Goal: Task Accomplishment & Management: Complete application form

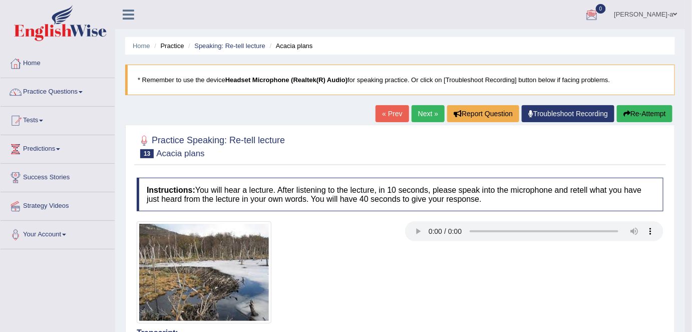
click at [643, 115] on button "Re-Attempt" at bounding box center [645, 113] width 56 height 17
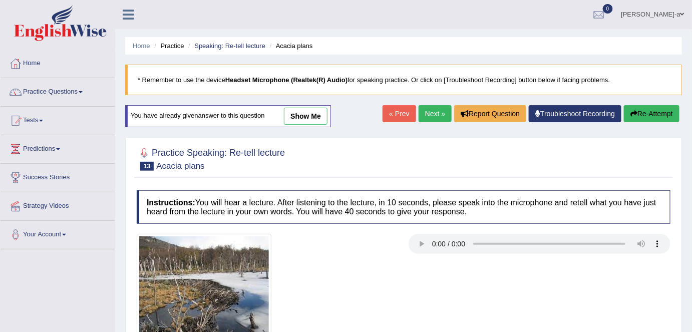
click at [83, 93] on link "Practice Questions" at bounding box center [58, 90] width 114 height 25
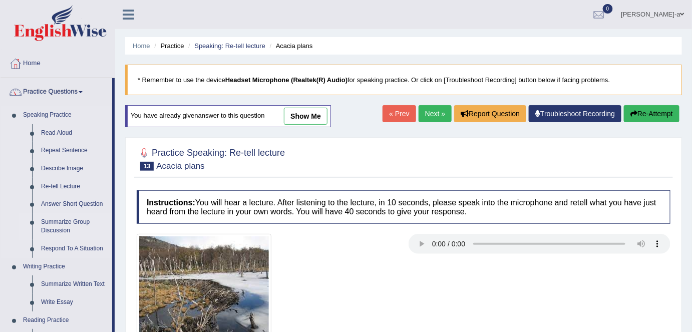
click at [86, 226] on link "Summarize Group Discussion" at bounding box center [75, 226] width 76 height 27
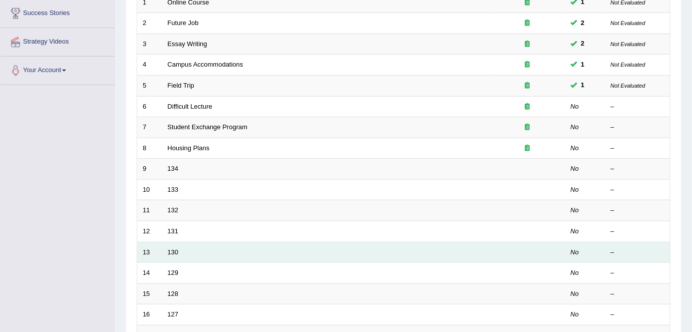
scroll to position [163, 0]
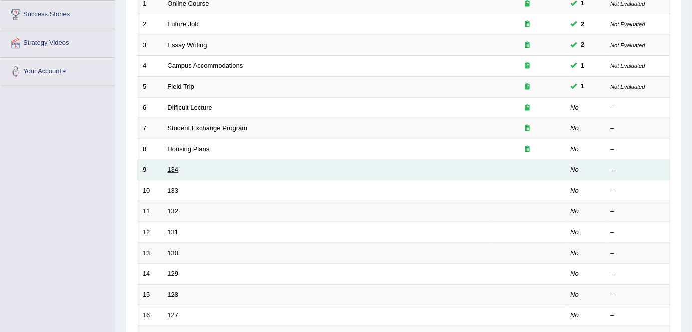
click at [172, 170] on link "134" at bounding box center [173, 170] width 11 height 8
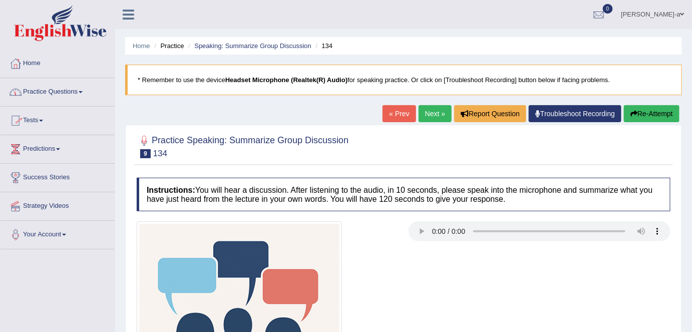
click at [85, 90] on link "Practice Questions" at bounding box center [58, 90] width 114 height 25
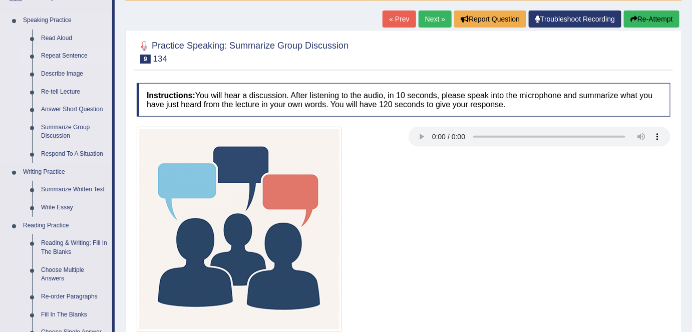
scroll to position [93, 0]
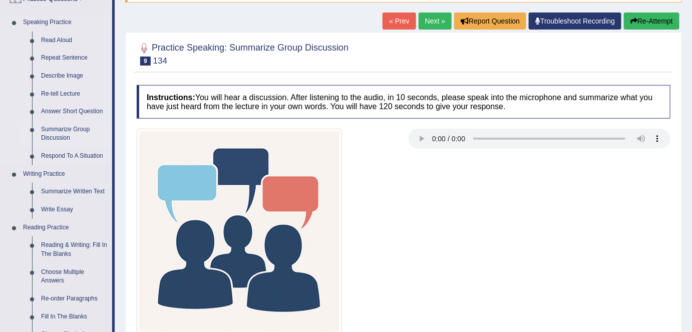
click at [85, 135] on link "Summarize Group Discussion" at bounding box center [75, 134] width 76 height 27
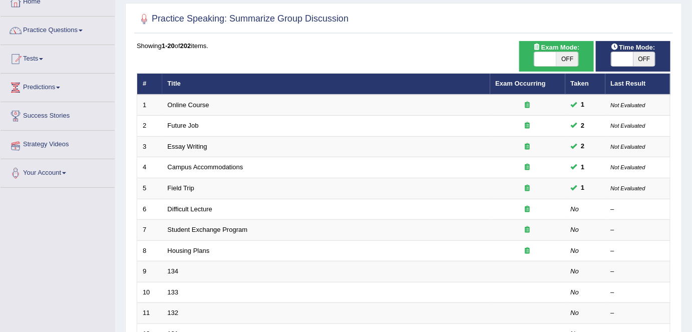
scroll to position [69, 0]
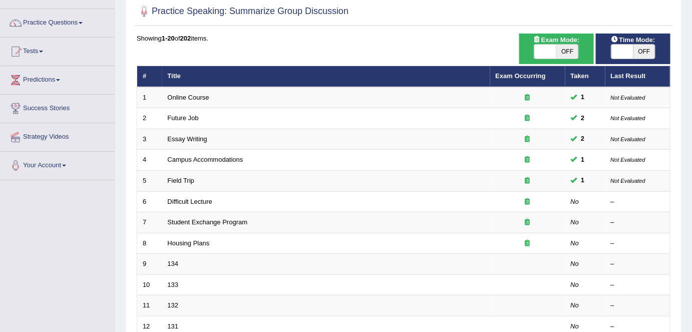
click at [85, 23] on link "Practice Questions" at bounding box center [58, 21] width 114 height 25
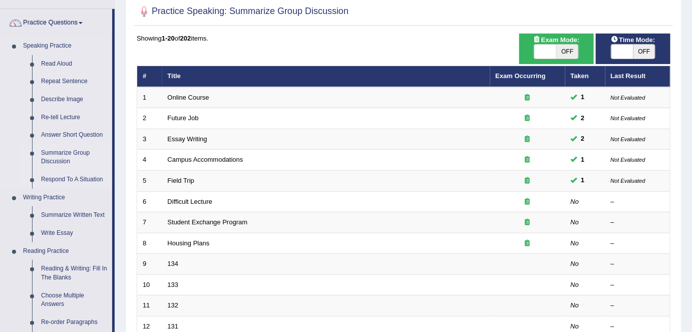
click at [72, 176] on link "Respond To A Situation" at bounding box center [75, 180] width 76 height 18
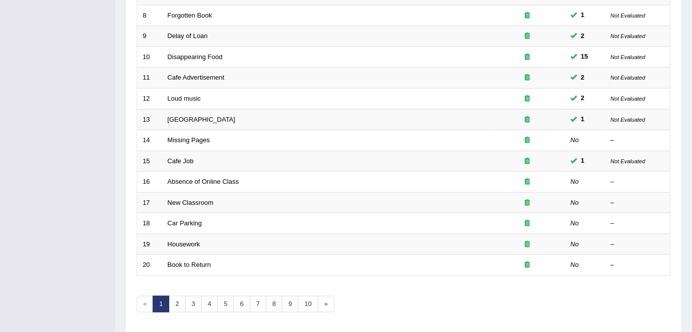
scroll to position [297, 0]
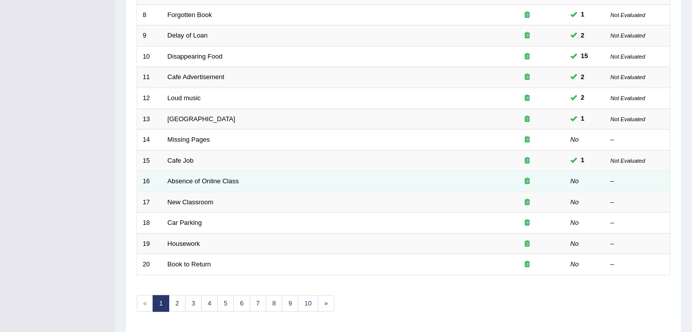
click at [164, 179] on td "Absence of Online Class" at bounding box center [326, 181] width 328 height 21
click at [191, 180] on link "Absence of Online Class" at bounding box center [203, 181] width 71 height 8
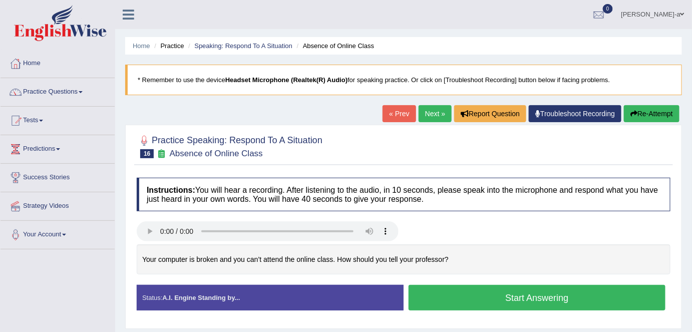
click at [149, 232] on div "Instructions: You will hear a recording. After listening to the audio, in 10 se…" at bounding box center [403, 248] width 539 height 151
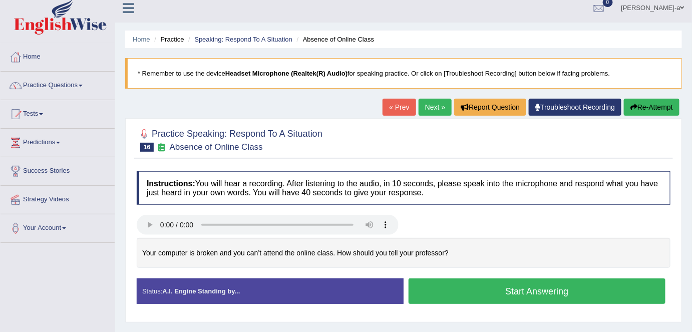
scroll to position [3, 0]
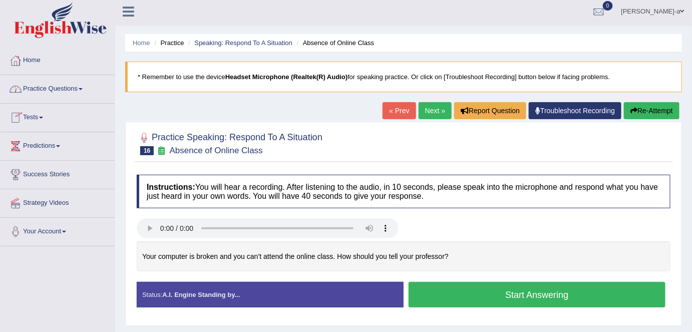
click at [83, 88] on span at bounding box center [81, 89] width 4 height 2
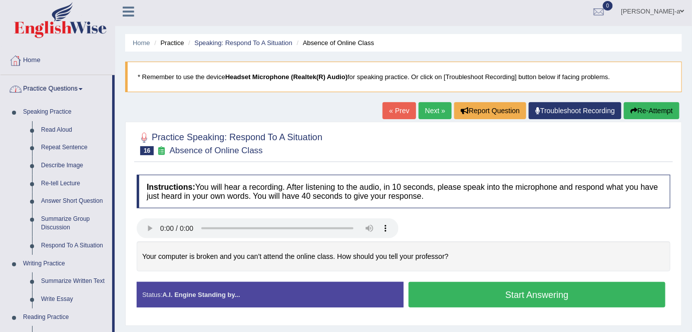
click at [86, 87] on link "Practice Questions" at bounding box center [57, 87] width 112 height 25
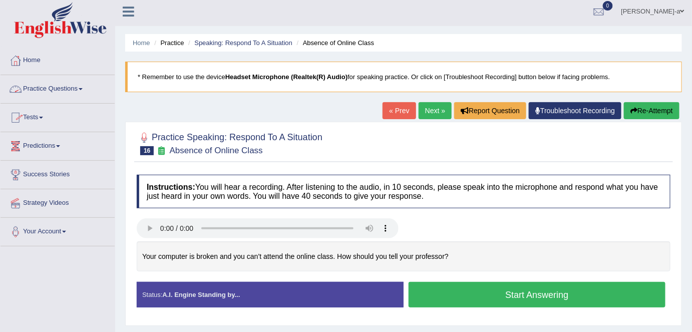
click at [80, 89] on link "Practice Questions" at bounding box center [58, 87] width 114 height 25
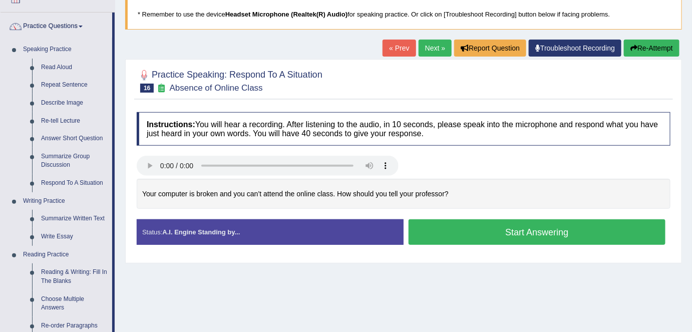
scroll to position [67, 0]
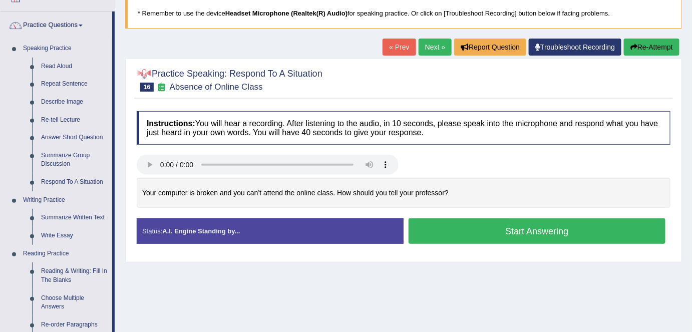
click at [398, 47] on link "« Prev" at bounding box center [399, 47] width 33 height 17
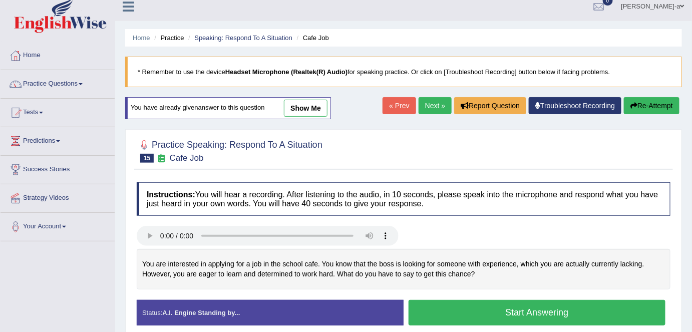
scroll to position [8, 0]
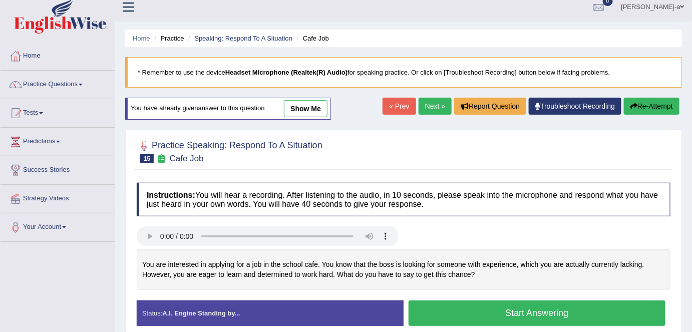
click at [310, 105] on link "show me" at bounding box center [306, 108] width 44 height 17
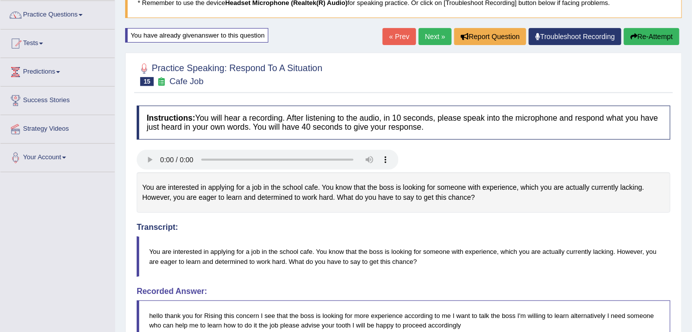
scroll to position [76, 0]
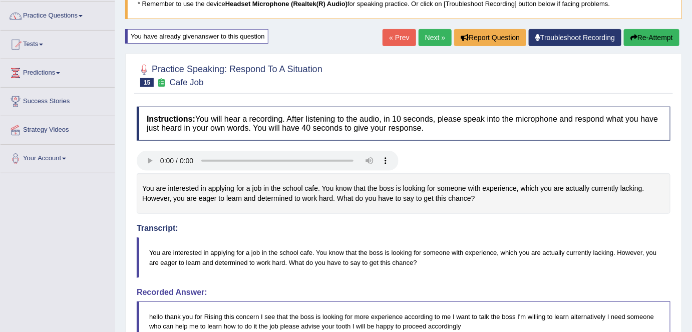
click at [430, 31] on link "Next »" at bounding box center [435, 37] width 33 height 17
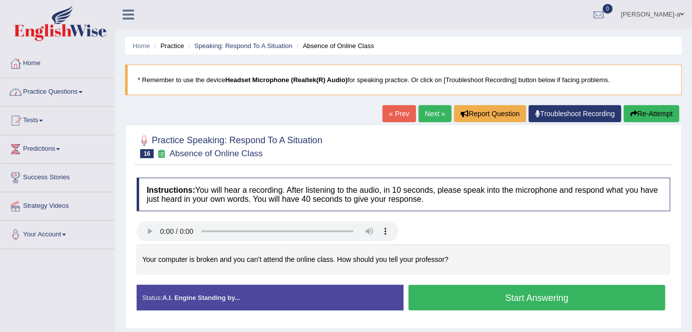
click at [83, 91] on span at bounding box center [81, 92] width 4 height 2
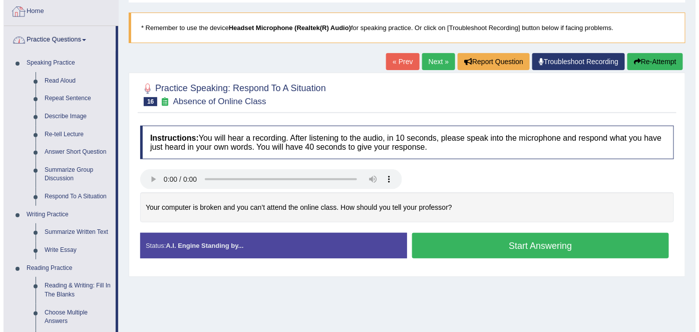
scroll to position [53, 0]
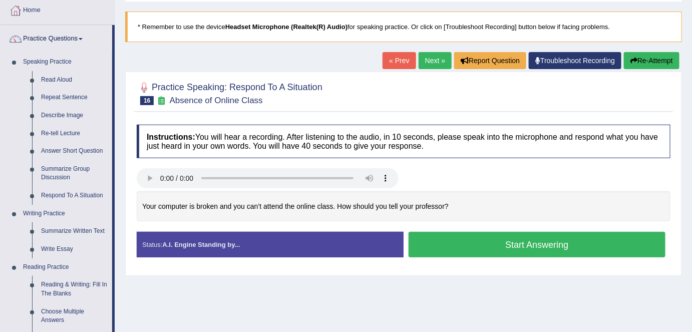
click at [510, 255] on button "Start Answering" at bounding box center [537, 245] width 257 height 26
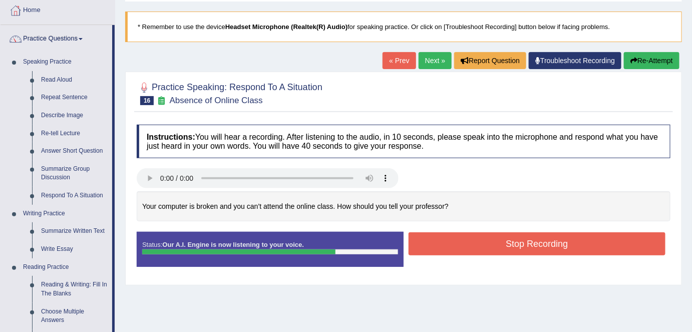
click at [513, 247] on button "Stop Recording" at bounding box center [537, 243] width 257 height 23
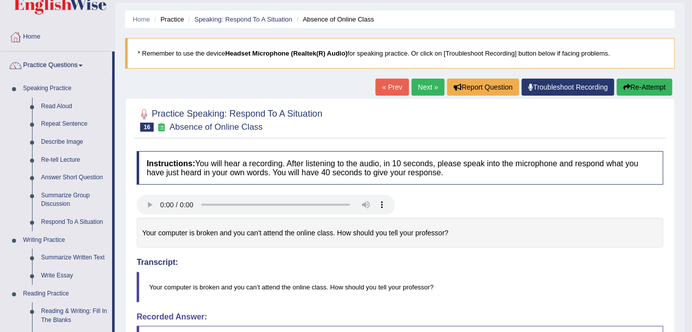
scroll to position [25, 0]
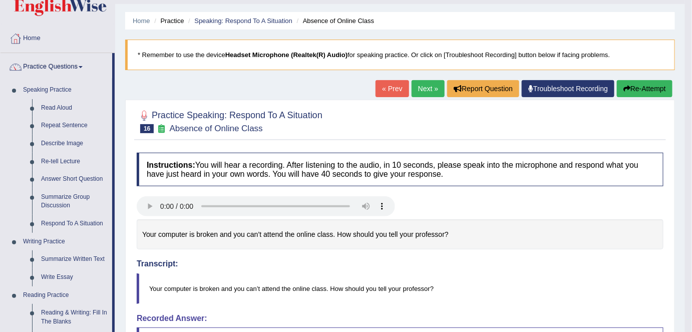
click at [422, 89] on link "Next »" at bounding box center [428, 88] width 33 height 17
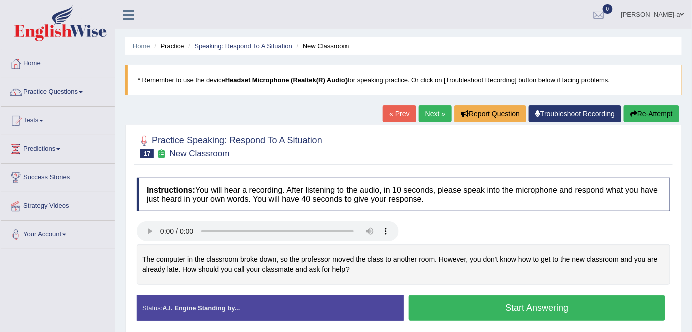
click at [83, 91] on span at bounding box center [81, 92] width 4 height 2
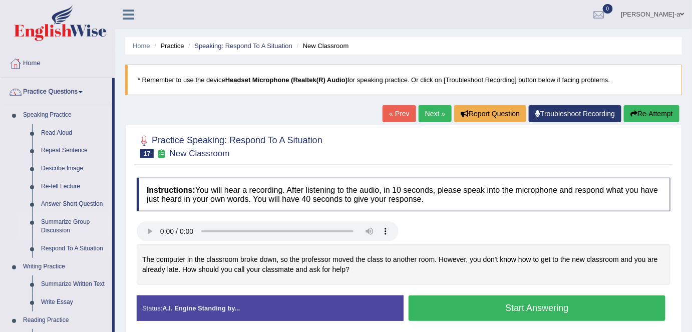
click at [87, 223] on link "Summarize Group Discussion" at bounding box center [75, 226] width 76 height 27
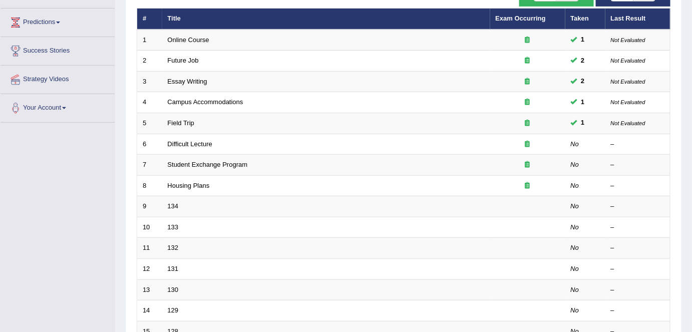
scroll to position [127, 0]
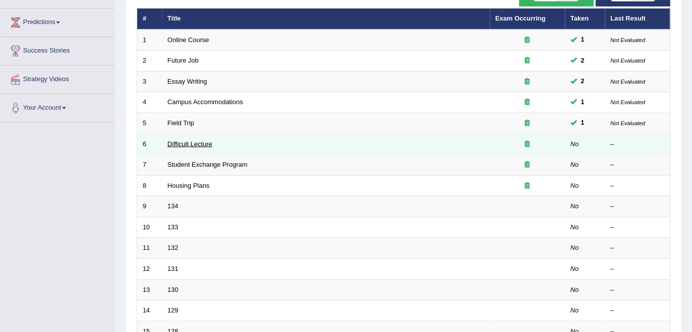
click at [200, 144] on link "Difficult Lecture" at bounding box center [190, 144] width 45 height 8
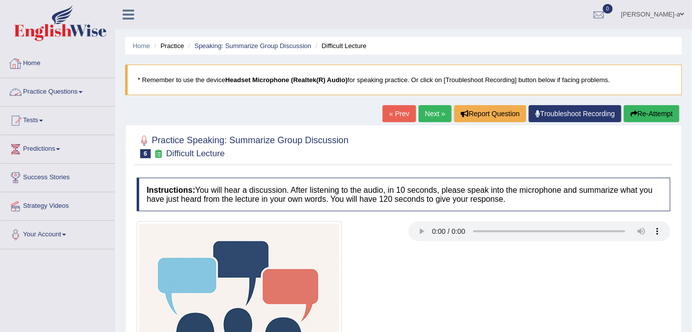
click at [82, 94] on link "Practice Questions" at bounding box center [58, 90] width 114 height 25
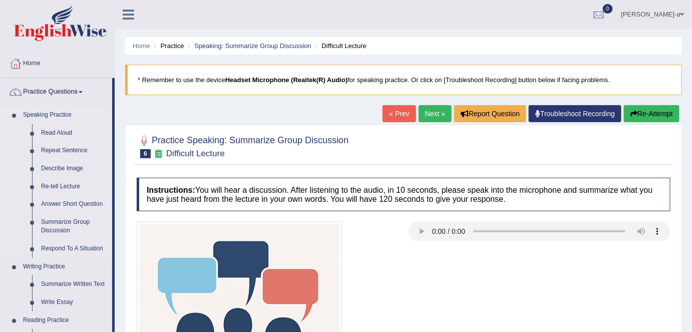
click at [94, 203] on link "Answer Short Question" at bounding box center [75, 204] width 76 height 18
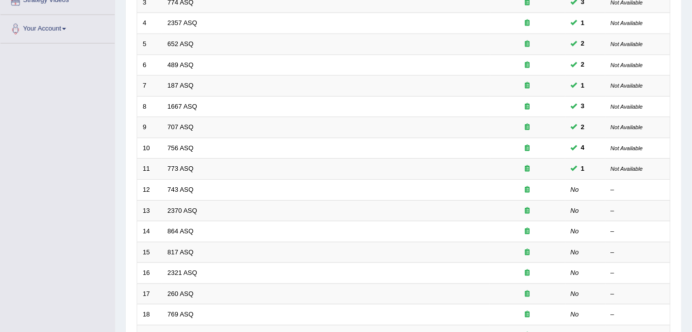
scroll to position [207, 0]
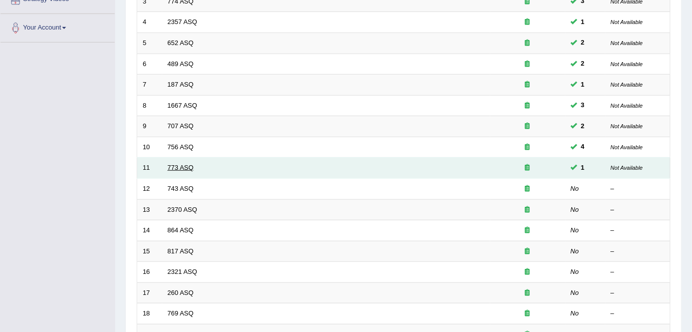
click at [183, 166] on link "773 ASQ" at bounding box center [181, 168] width 26 height 8
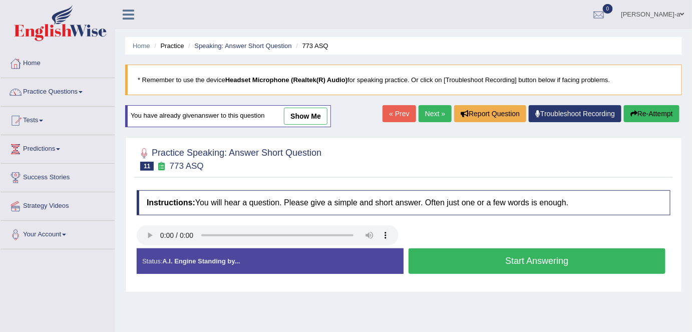
click at [499, 264] on button "Start Answering" at bounding box center [537, 261] width 257 height 26
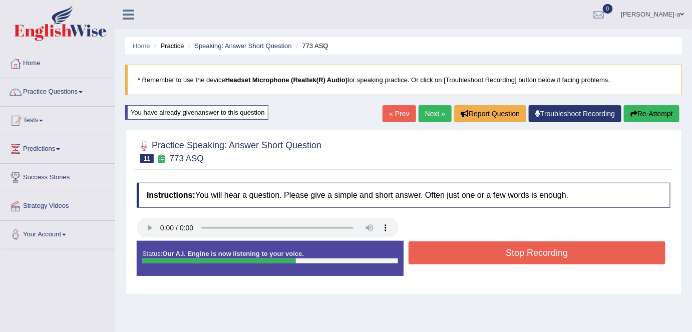
click at [499, 264] on div "Stop Recording" at bounding box center [537, 254] width 267 height 26
click at [509, 250] on button "Stop Recording" at bounding box center [537, 252] width 257 height 23
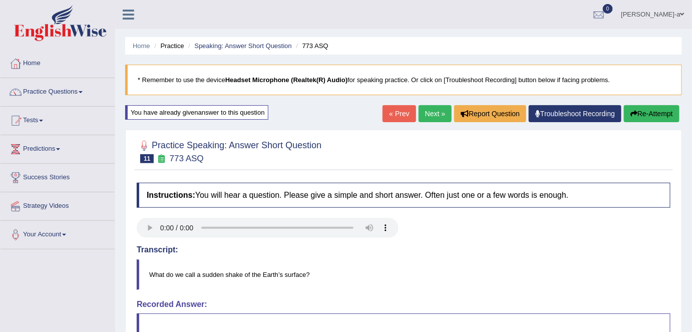
click at [654, 111] on button "Re-Attempt" at bounding box center [652, 113] width 56 height 17
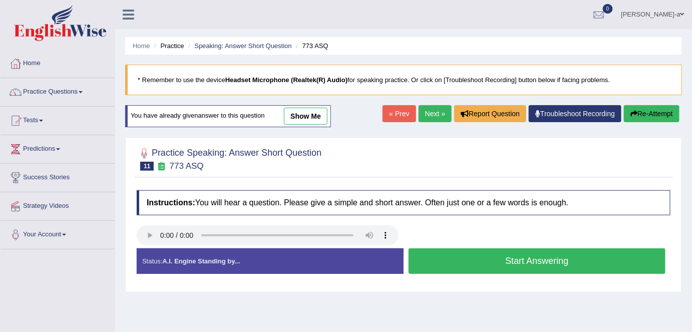
click at [507, 256] on button "Start Answering" at bounding box center [537, 261] width 257 height 26
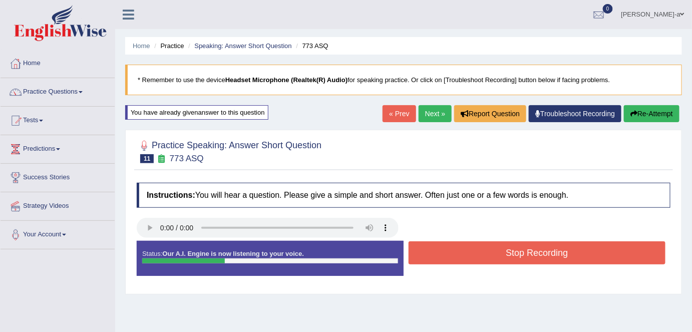
click at [507, 256] on button "Stop Recording" at bounding box center [537, 252] width 257 height 23
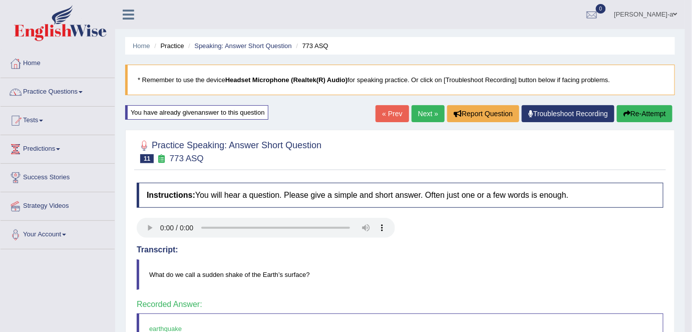
click at [421, 113] on link "Next »" at bounding box center [428, 113] width 33 height 17
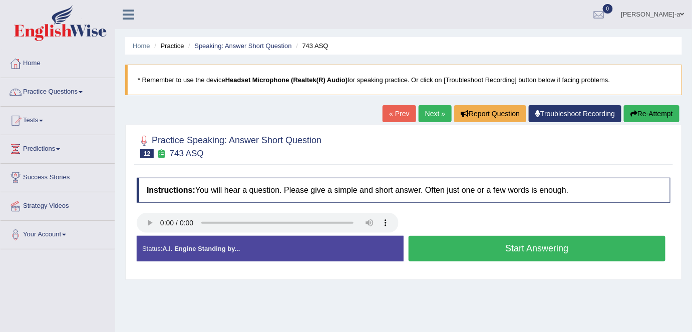
click at [534, 248] on button "Start Answering" at bounding box center [537, 249] width 257 height 26
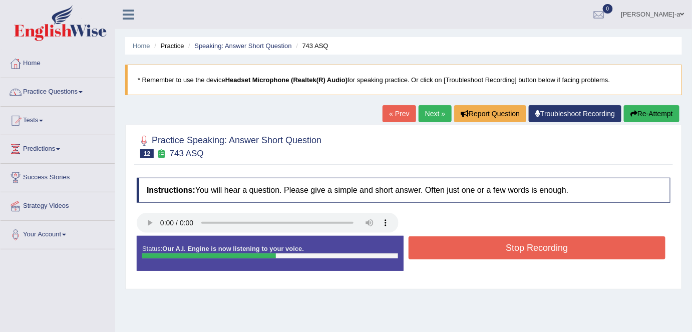
click at [534, 248] on button "Stop Recording" at bounding box center [537, 247] width 257 height 23
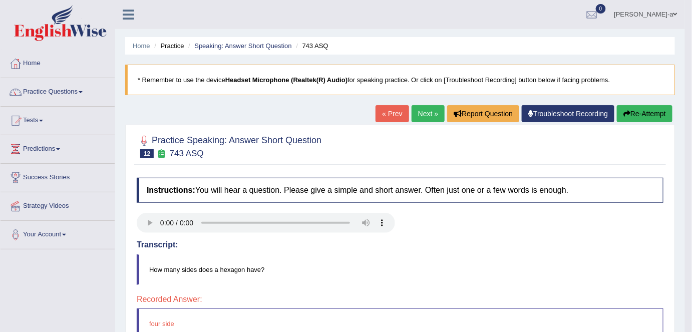
click at [635, 110] on button "Re-Attempt" at bounding box center [645, 113] width 56 height 17
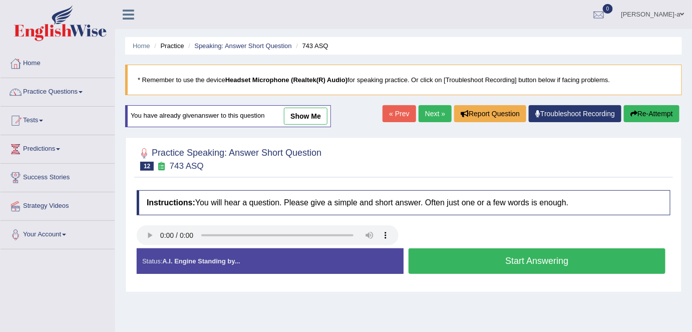
click at [514, 255] on button "Start Answering" at bounding box center [537, 261] width 257 height 26
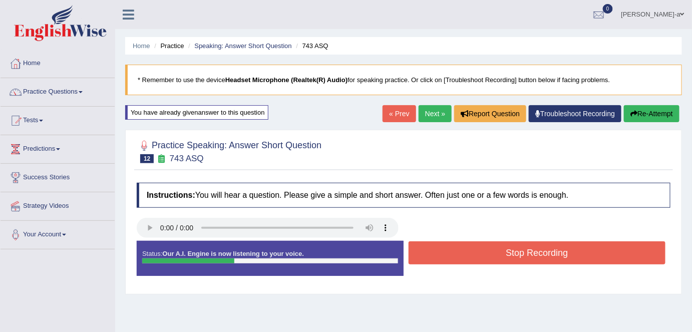
click at [514, 255] on button "Stop Recording" at bounding box center [537, 252] width 257 height 23
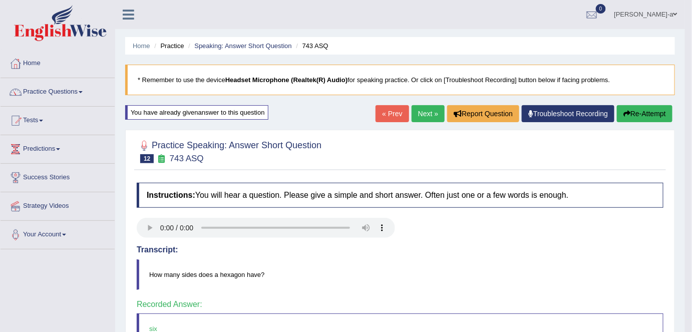
click at [428, 114] on link "Next »" at bounding box center [428, 113] width 33 height 17
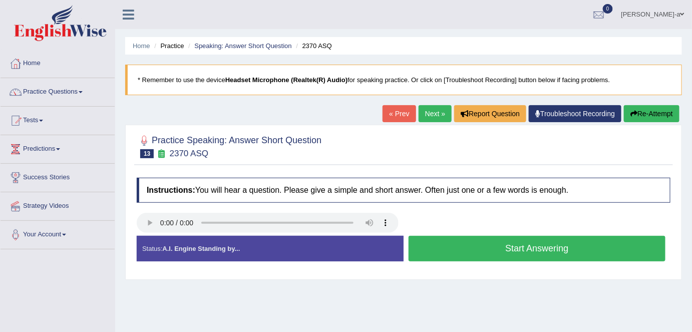
click at [538, 246] on button "Start Answering" at bounding box center [537, 249] width 257 height 26
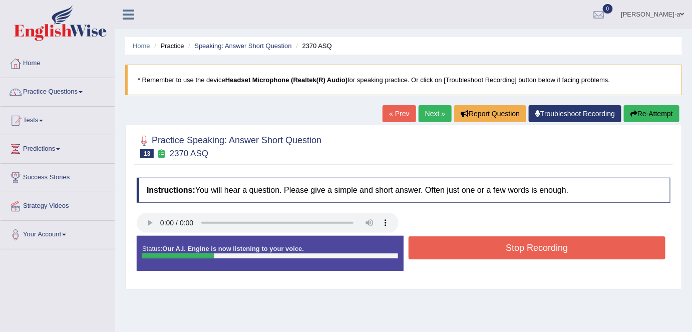
click at [538, 246] on button "Stop Recording" at bounding box center [537, 247] width 257 height 23
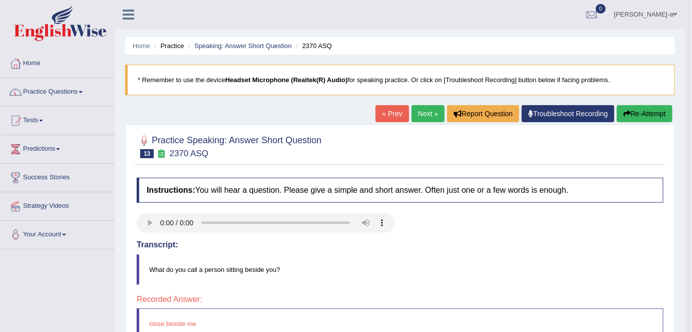
click at [629, 111] on button "Re-Attempt" at bounding box center [645, 113] width 56 height 17
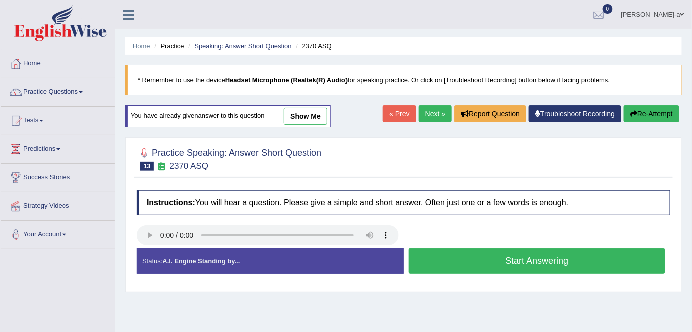
click at [510, 262] on button "Start Answering" at bounding box center [537, 261] width 257 height 26
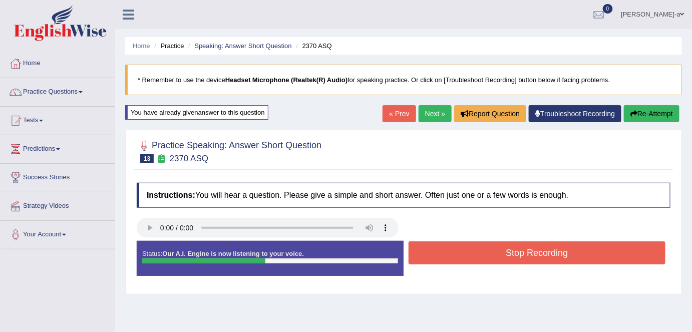
click at [513, 254] on button "Stop Recording" at bounding box center [537, 252] width 257 height 23
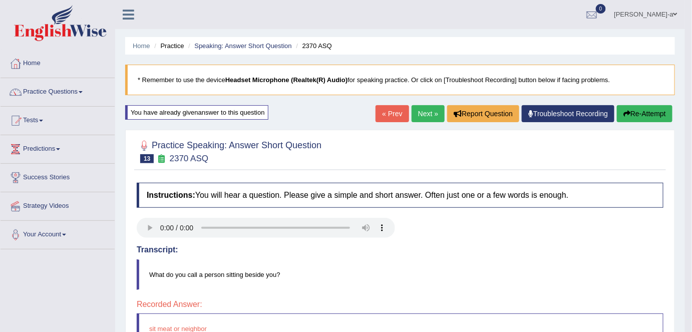
click at [645, 118] on button "Re-Attempt" at bounding box center [645, 113] width 56 height 17
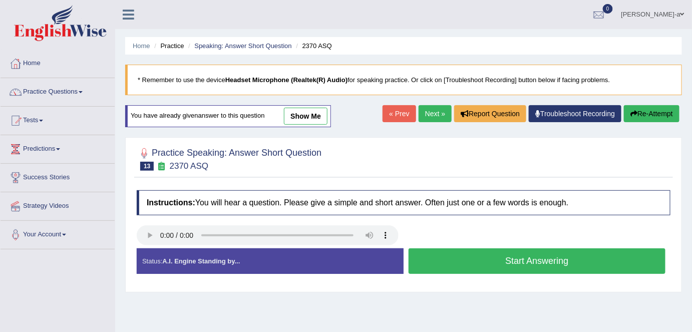
click at [501, 260] on button "Start Answering" at bounding box center [537, 261] width 257 height 26
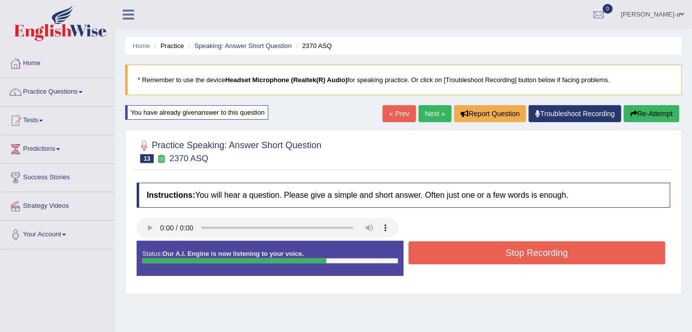
click at [517, 248] on button "Stop Recording" at bounding box center [537, 252] width 257 height 23
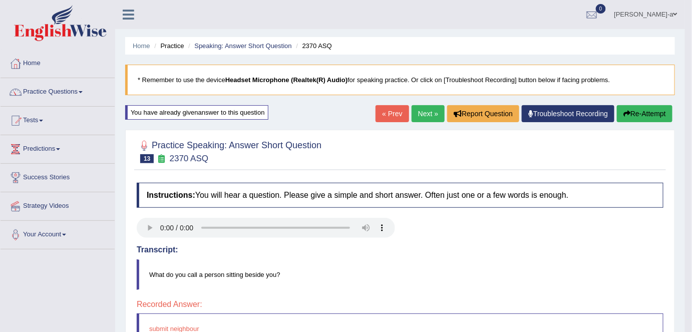
click at [655, 114] on button "Re-Attempt" at bounding box center [645, 113] width 56 height 17
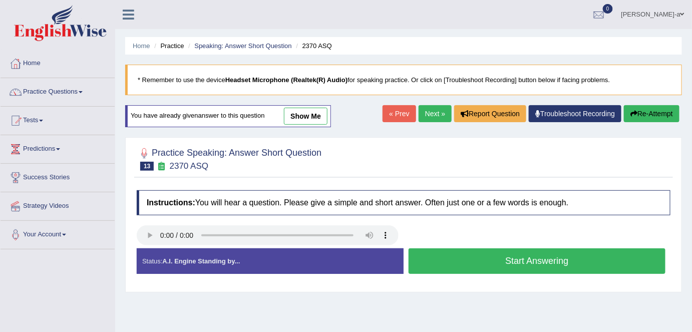
click at [522, 261] on button "Start Answering" at bounding box center [537, 261] width 257 height 26
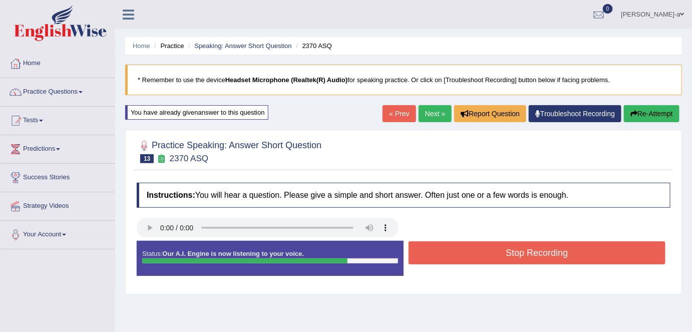
click at [522, 256] on button "Stop Recording" at bounding box center [537, 252] width 257 height 23
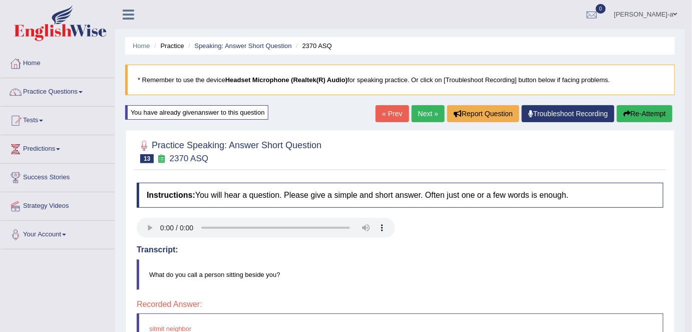
click at [649, 111] on button "Re-Attempt" at bounding box center [645, 113] width 56 height 17
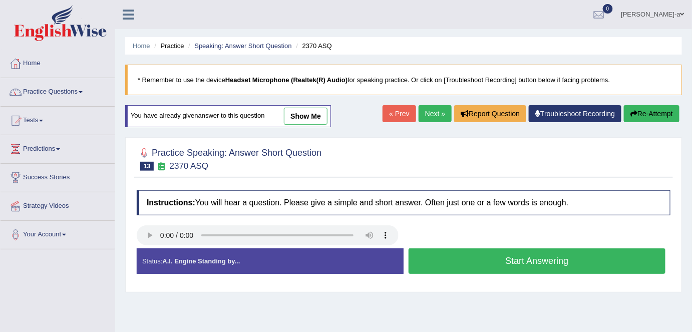
click at [502, 258] on button "Start Answering" at bounding box center [537, 261] width 257 height 26
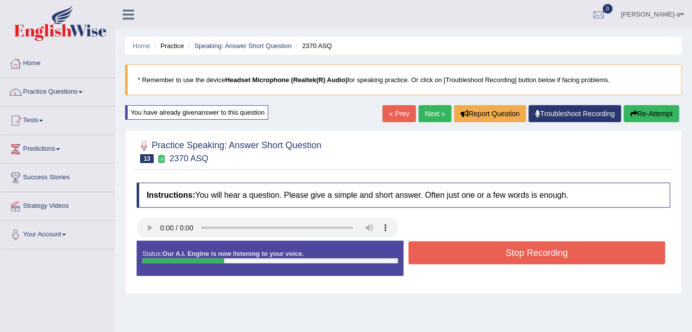
click at [502, 258] on button "Stop Recording" at bounding box center [537, 252] width 257 height 23
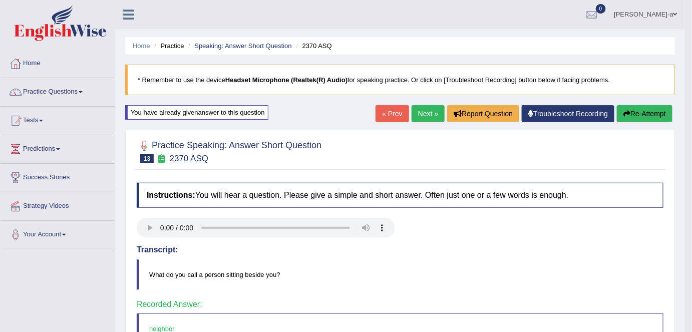
click at [417, 116] on link "Next »" at bounding box center [428, 113] width 33 height 17
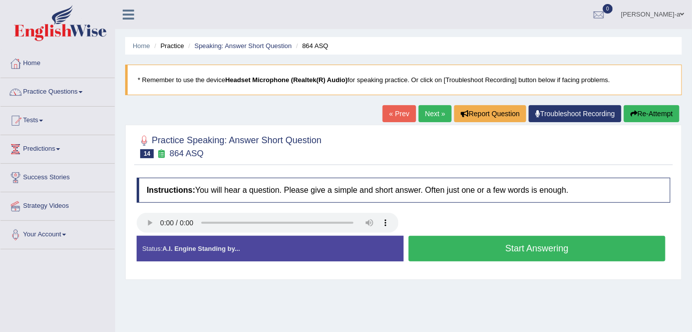
click at [521, 246] on button "Start Answering" at bounding box center [537, 249] width 257 height 26
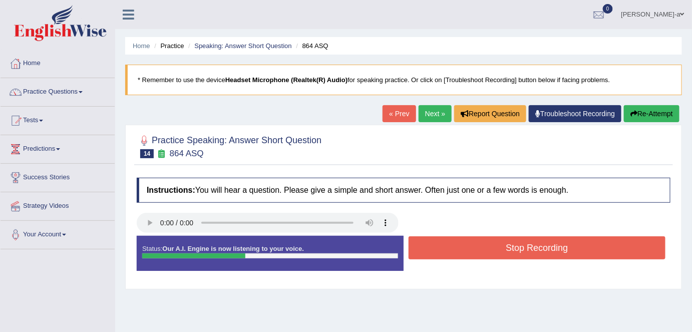
click at [661, 111] on button "Re-Attempt" at bounding box center [652, 113] width 56 height 17
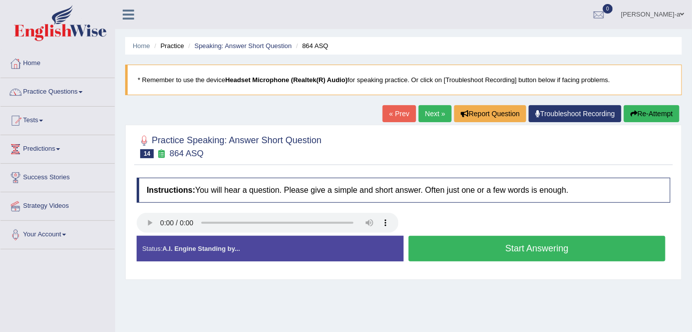
click at [513, 247] on button "Start Answering" at bounding box center [537, 249] width 257 height 26
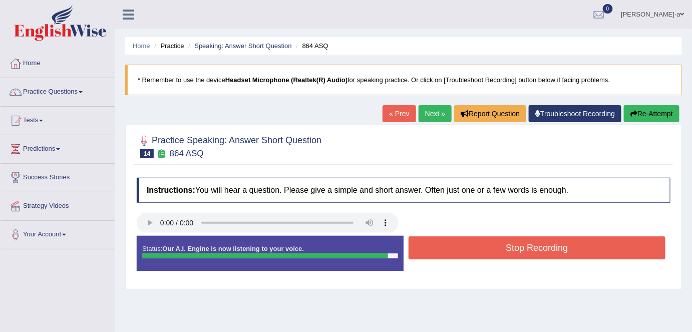
click at [455, 248] on button "Stop Recording" at bounding box center [537, 247] width 257 height 23
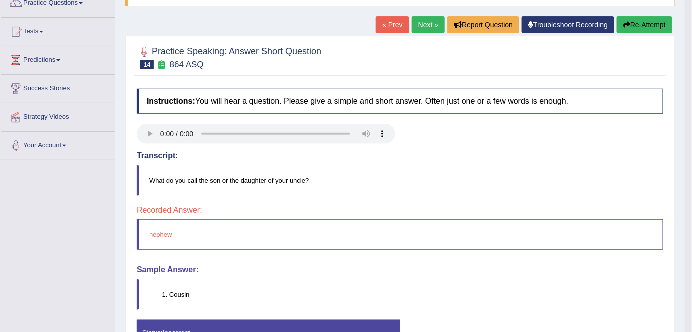
scroll to position [61, 0]
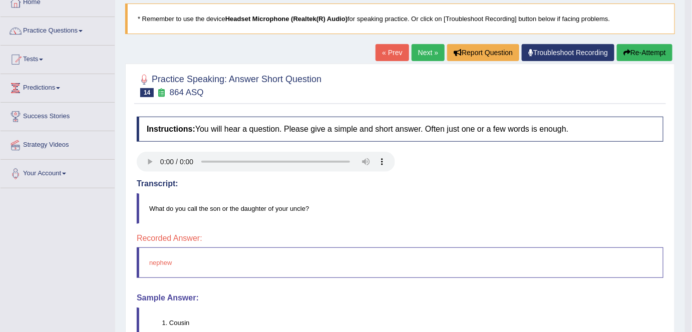
click at [425, 54] on link "Next »" at bounding box center [428, 52] width 33 height 17
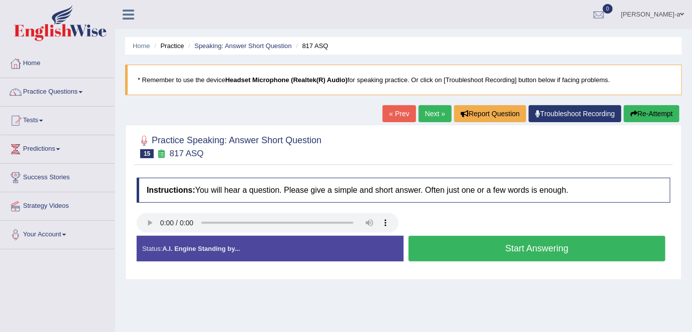
click at [519, 246] on button "Start Answering" at bounding box center [537, 249] width 257 height 26
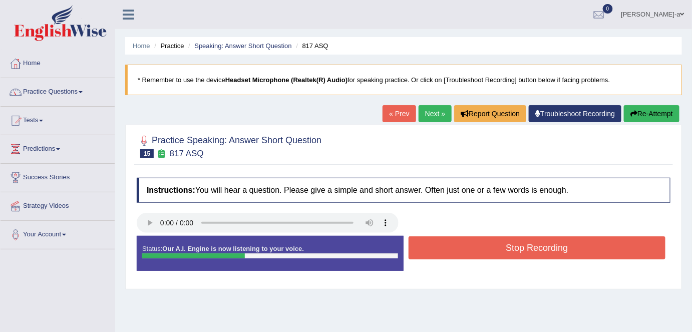
click at [519, 246] on button "Stop Recording" at bounding box center [537, 247] width 257 height 23
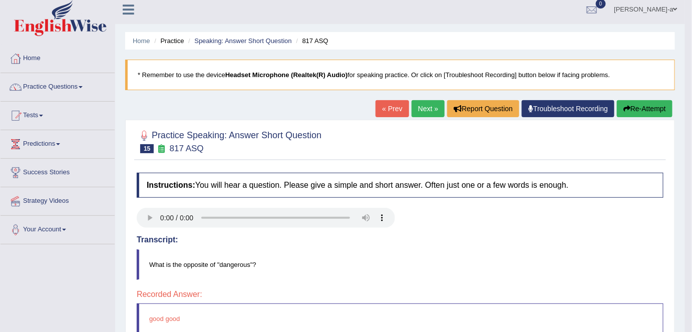
scroll to position [3, 0]
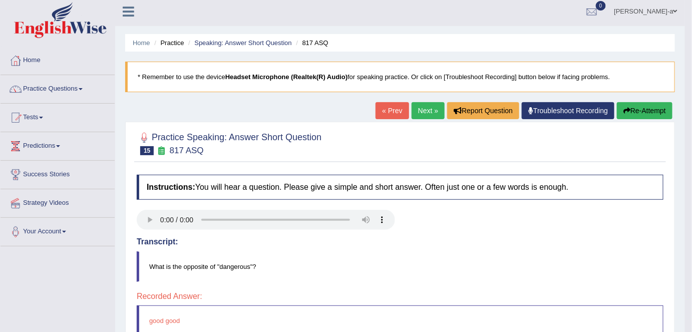
click at [646, 107] on button "Re-Attempt" at bounding box center [645, 110] width 56 height 17
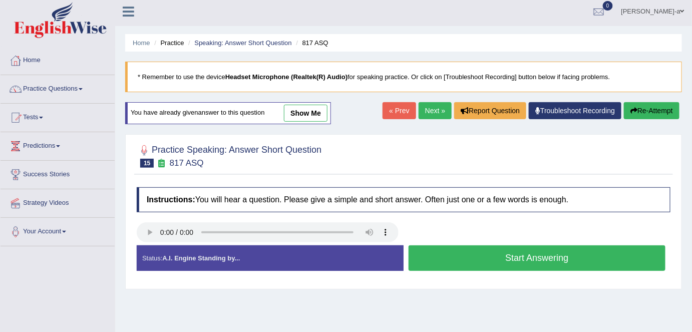
scroll to position [3, 0]
click at [501, 257] on button "Start Answering" at bounding box center [537, 258] width 257 height 26
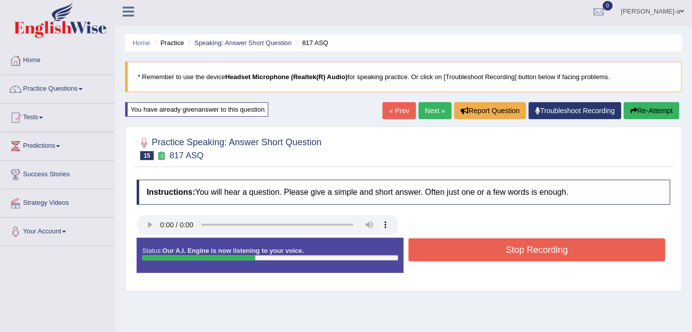
click at [537, 247] on button "Stop Recording" at bounding box center [537, 249] width 257 height 23
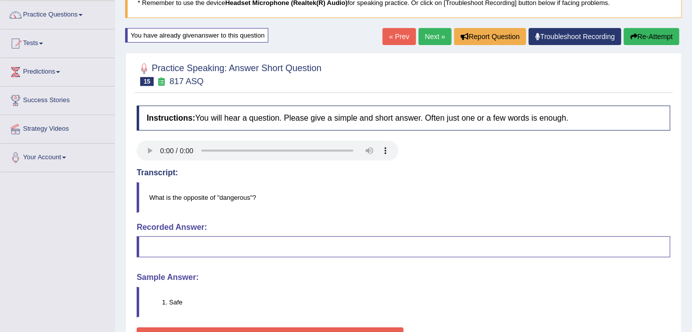
scroll to position [0, 0]
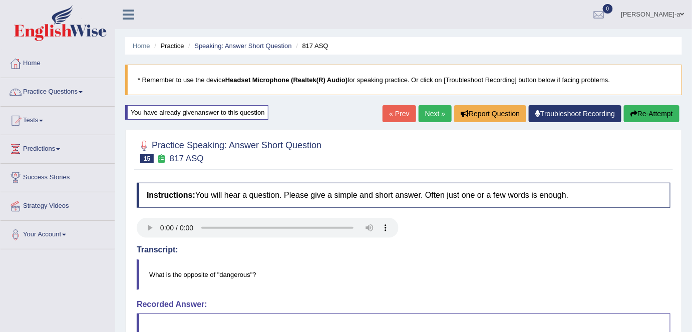
click at [652, 115] on button "Re-Attempt" at bounding box center [652, 113] width 56 height 17
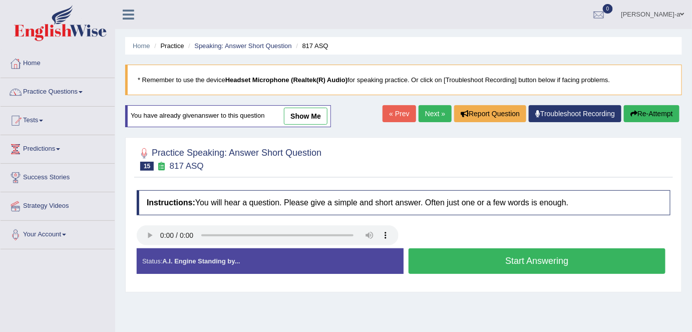
click at [512, 255] on button "Start Answering" at bounding box center [537, 261] width 257 height 26
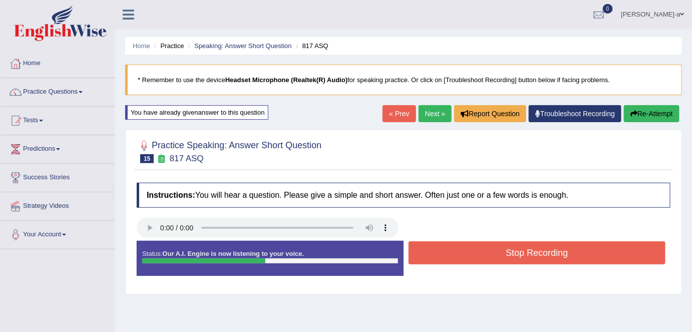
click at [512, 255] on button "Stop Recording" at bounding box center [537, 252] width 257 height 23
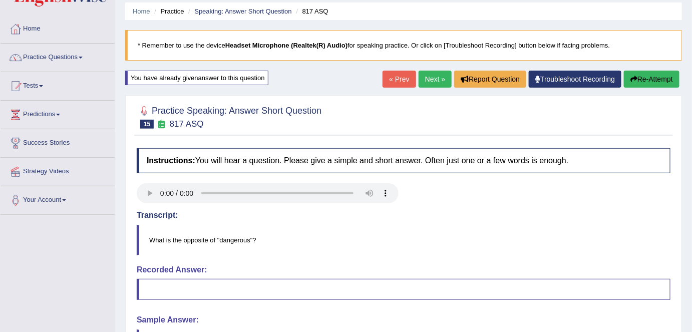
scroll to position [34, 0]
click at [649, 81] on button "Re-Attempt" at bounding box center [652, 79] width 56 height 17
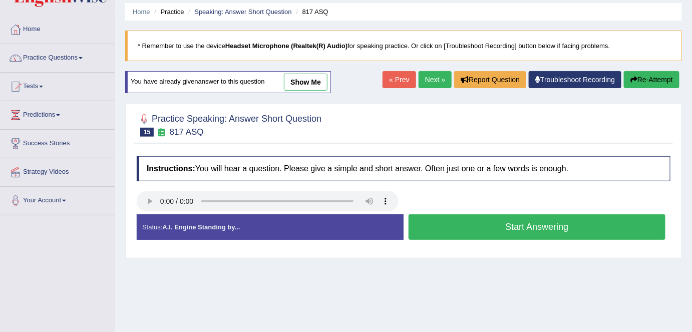
click at [508, 224] on button "Start Answering" at bounding box center [537, 227] width 257 height 26
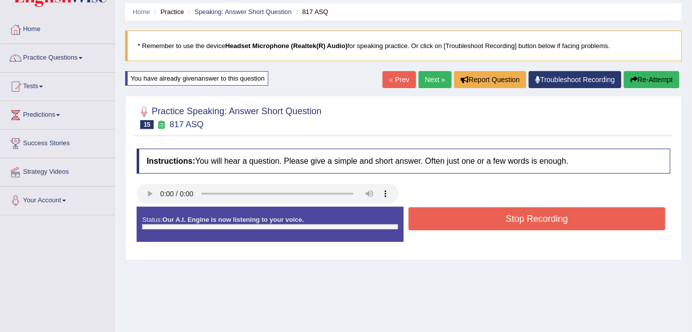
click at [508, 224] on button "Stop Recording" at bounding box center [537, 218] width 257 height 23
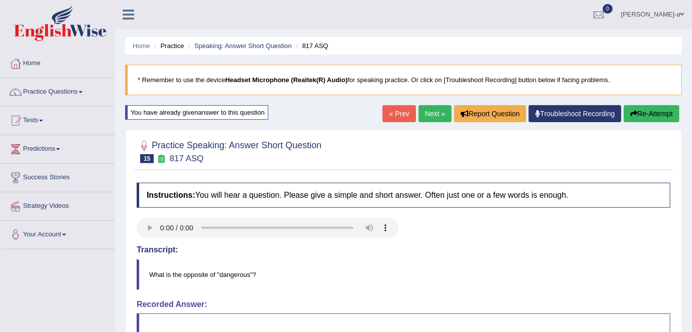
click at [634, 115] on icon "button" at bounding box center [633, 113] width 7 height 7
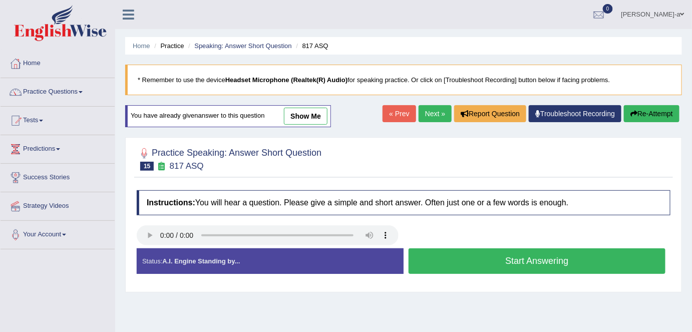
click at [514, 255] on button "Start Answering" at bounding box center [537, 261] width 257 height 26
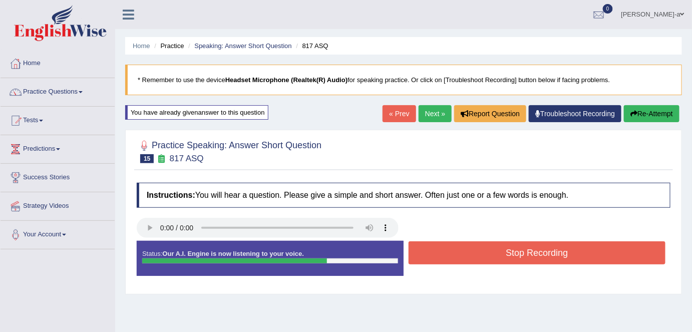
click at [535, 247] on button "Stop Recording" at bounding box center [537, 252] width 257 height 23
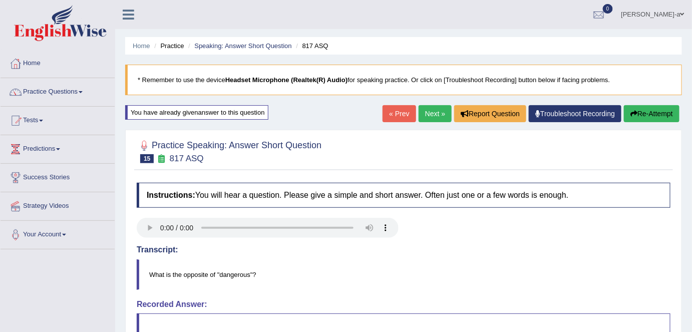
click at [651, 110] on button "Re-Attempt" at bounding box center [652, 113] width 56 height 17
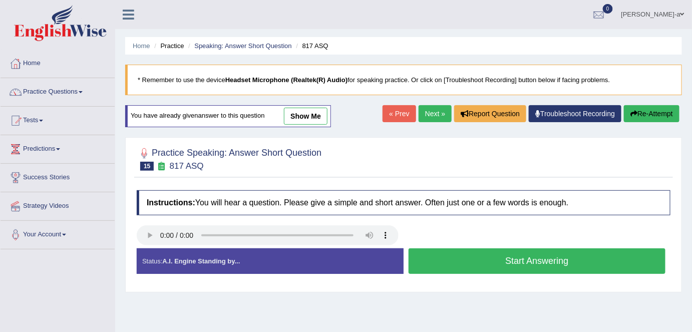
click at [527, 261] on button "Start Answering" at bounding box center [537, 261] width 257 height 26
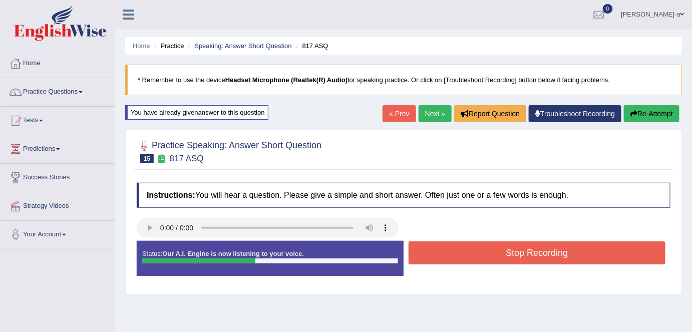
click at [527, 256] on button "Stop Recording" at bounding box center [537, 252] width 257 height 23
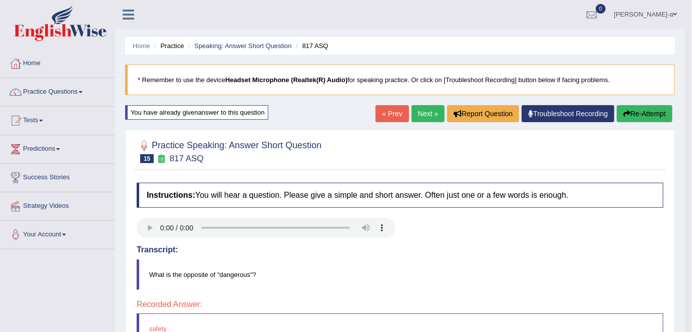
click at [631, 112] on button "Re-Attempt" at bounding box center [645, 113] width 56 height 17
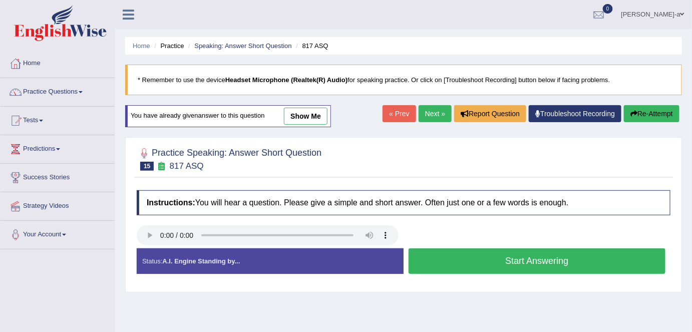
click at [507, 261] on button "Start Answering" at bounding box center [537, 261] width 257 height 26
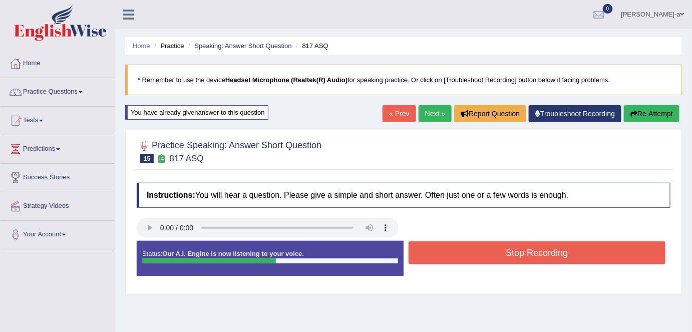
click at [509, 247] on button "Stop Recording" at bounding box center [537, 252] width 257 height 23
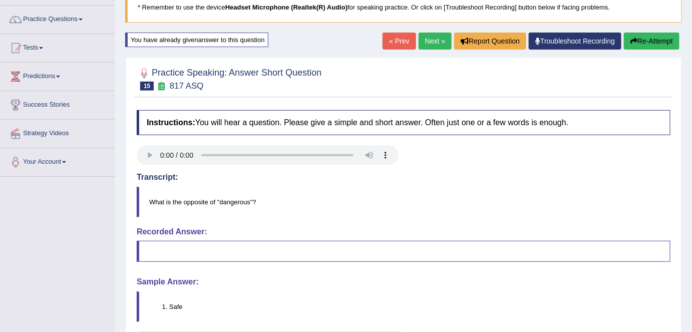
scroll to position [73, 0]
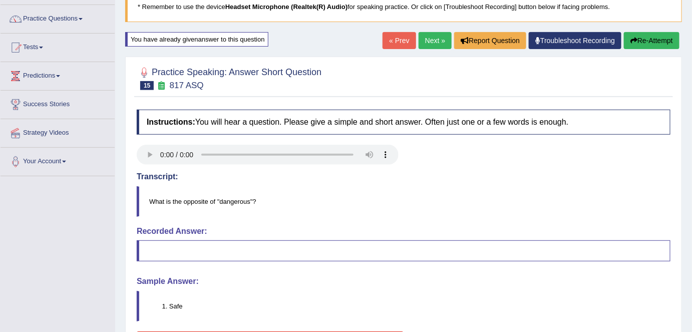
click at [646, 39] on button "Re-Attempt" at bounding box center [652, 40] width 56 height 17
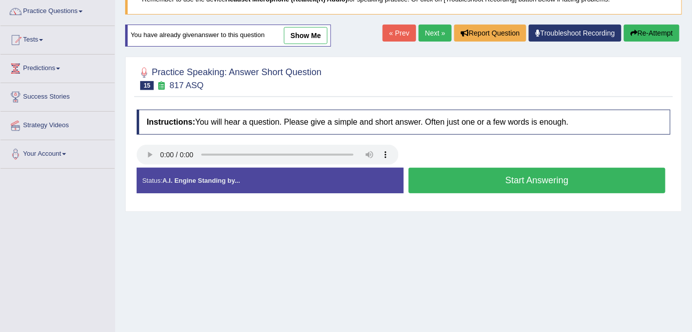
click at [523, 179] on button "Start Answering" at bounding box center [537, 181] width 257 height 26
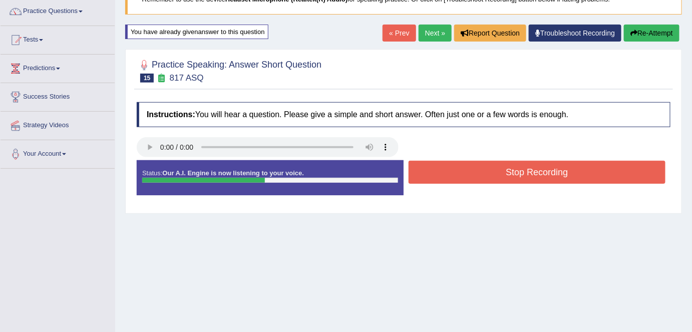
click at [522, 177] on button "Stop Recording" at bounding box center [537, 172] width 257 height 23
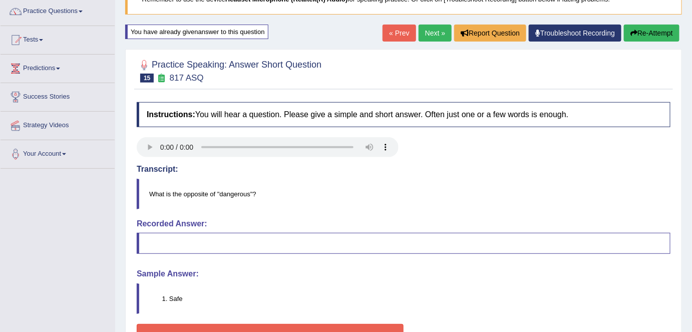
click at [628, 35] on button "Re-Attempt" at bounding box center [652, 33] width 56 height 17
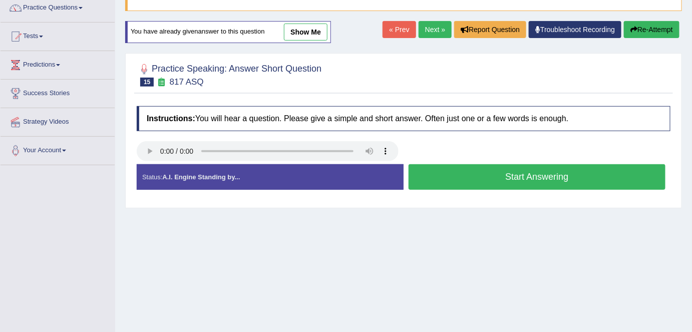
scroll to position [84, 0]
click at [534, 174] on button "Start Answering" at bounding box center [537, 177] width 257 height 26
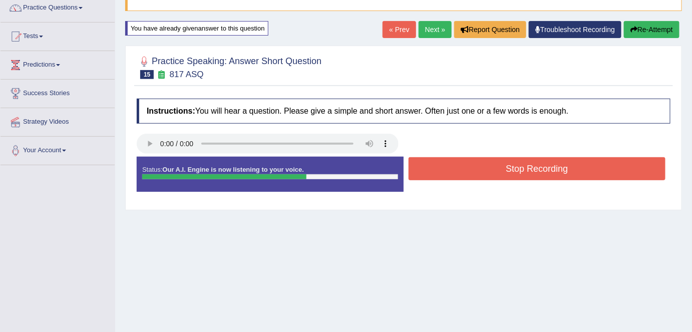
click at [534, 174] on button "Stop Recording" at bounding box center [537, 168] width 257 height 23
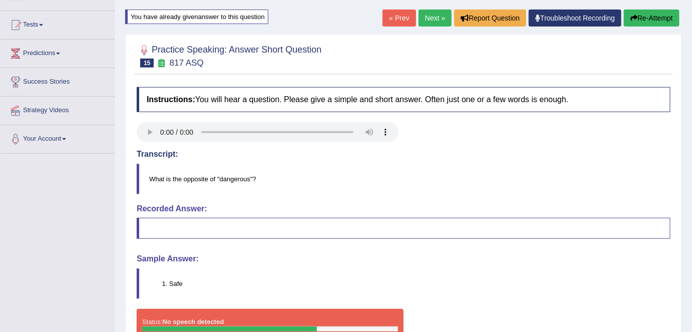
scroll to position [0, 0]
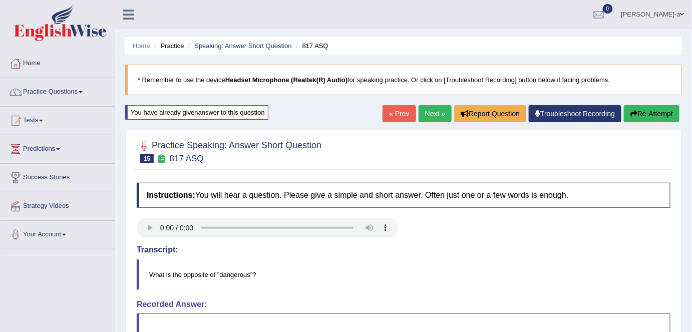
click at [649, 111] on button "Re-Attempt" at bounding box center [652, 113] width 56 height 17
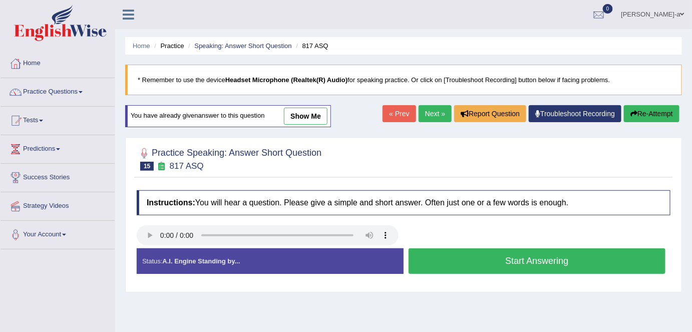
click at [532, 259] on button "Start Answering" at bounding box center [537, 261] width 257 height 26
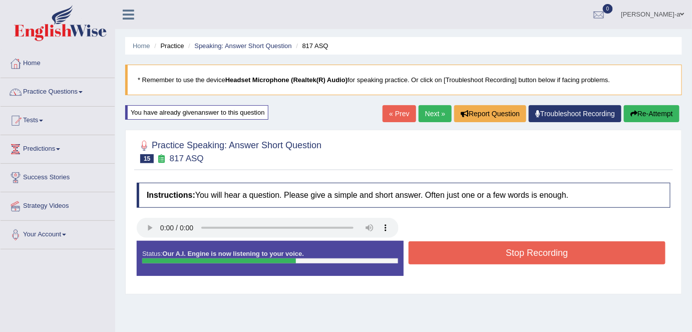
click at [521, 257] on button "Stop Recording" at bounding box center [537, 252] width 257 height 23
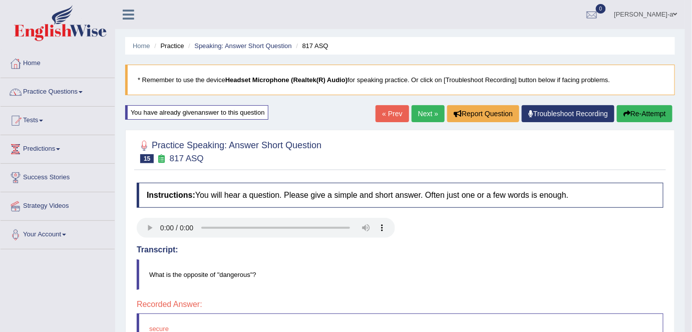
click at [430, 112] on link "Next »" at bounding box center [428, 113] width 33 height 17
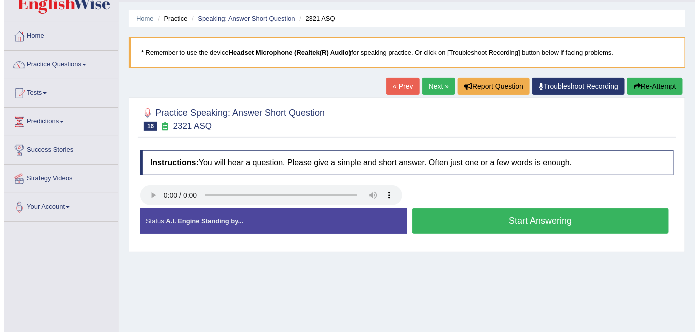
scroll to position [27, 0]
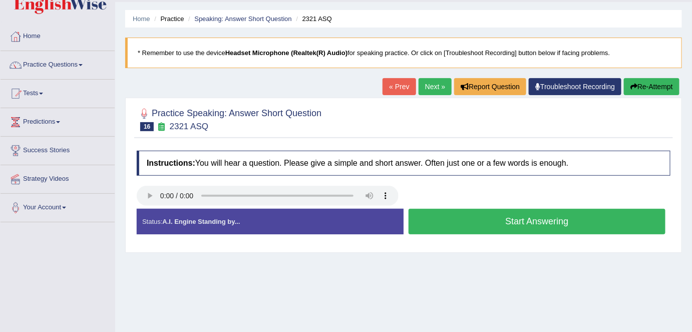
click at [509, 218] on button "Start Answering" at bounding box center [537, 222] width 257 height 26
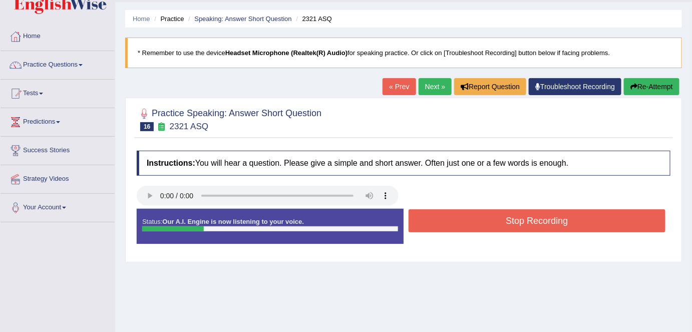
click at [509, 218] on button "Stop Recording" at bounding box center [537, 220] width 257 height 23
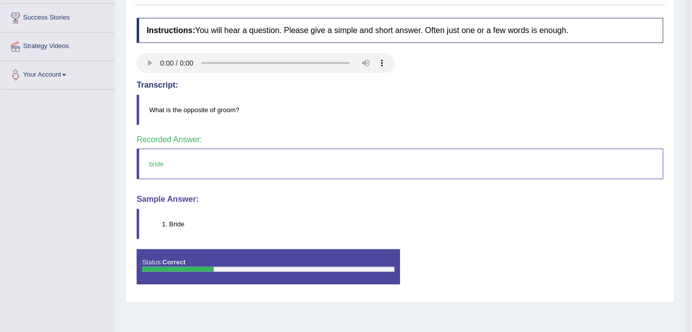
scroll to position [0, 0]
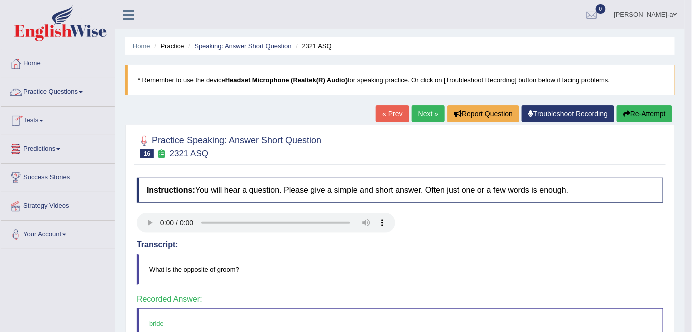
click at [52, 91] on link "Practice Questions" at bounding box center [58, 90] width 114 height 25
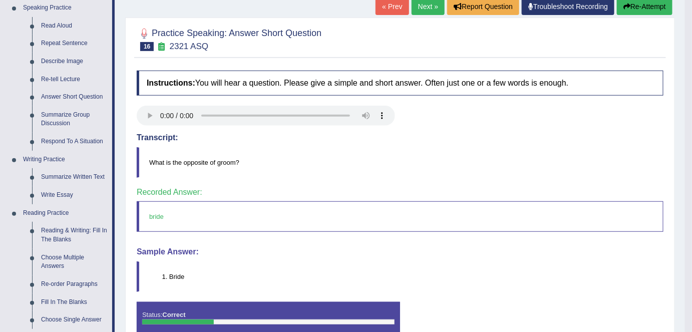
scroll to position [107, 0]
click at [80, 62] on link "Describe Image" at bounding box center [75, 62] width 76 height 18
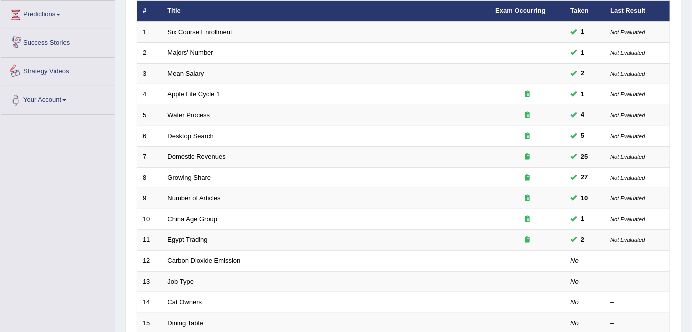
scroll to position [196, 0]
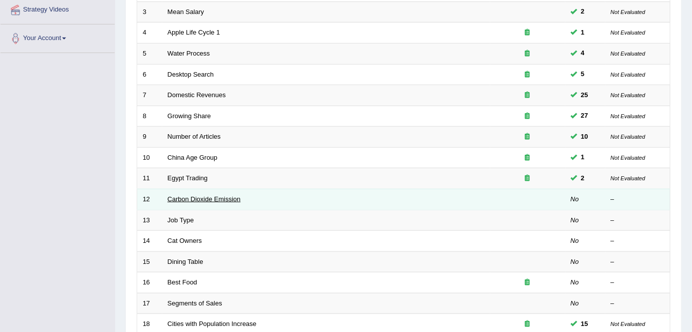
click at [200, 195] on link "Carbon Dioxide Emission" at bounding box center [204, 199] width 73 height 8
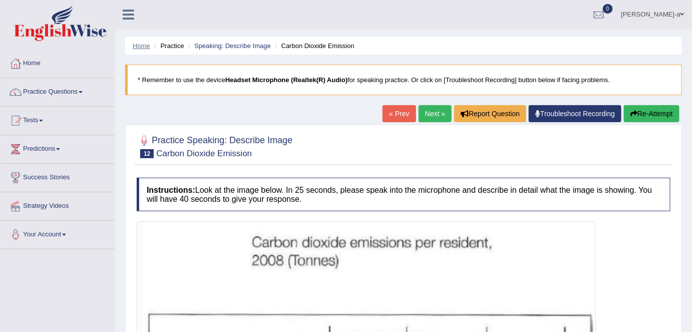
click at [141, 48] on link "Home" at bounding box center [142, 46] width 18 height 8
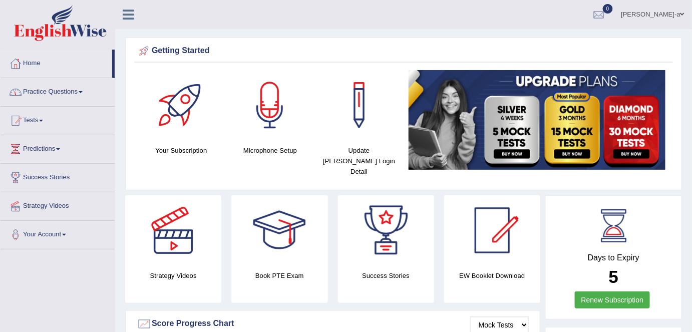
click at [82, 89] on link "Practice Questions" at bounding box center [58, 90] width 114 height 25
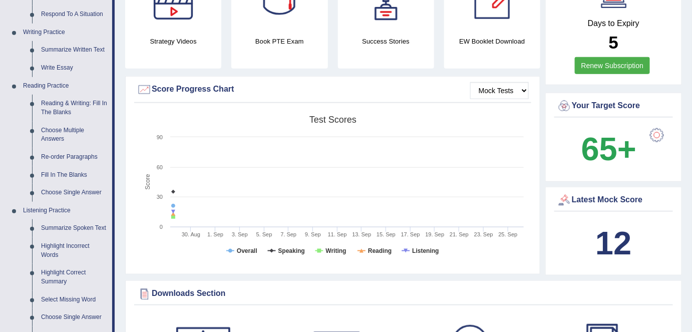
scroll to position [244, 0]
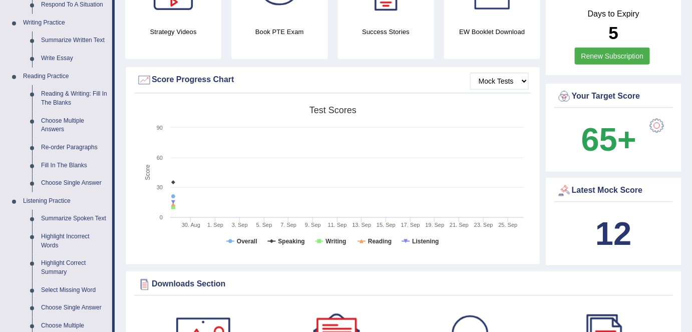
click at [63, 57] on link "Write Essay" at bounding box center [75, 59] width 76 height 18
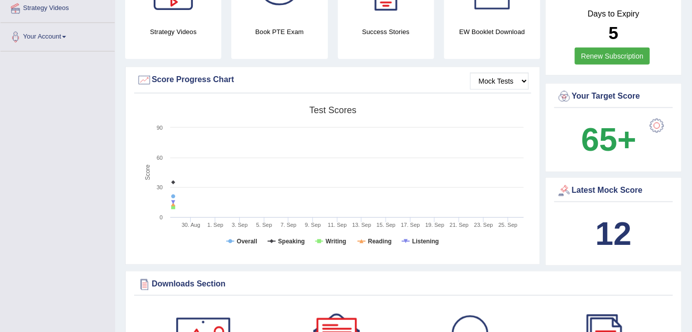
scroll to position [276, 0]
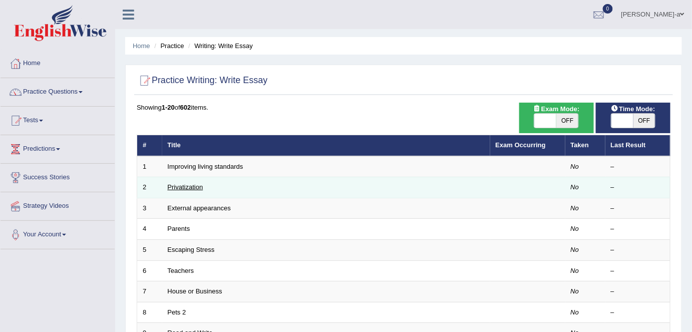
click at [196, 189] on link "Privatization" at bounding box center [186, 187] width 36 height 8
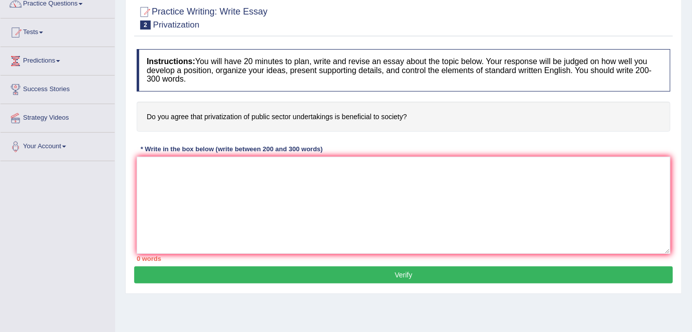
scroll to position [91, 0]
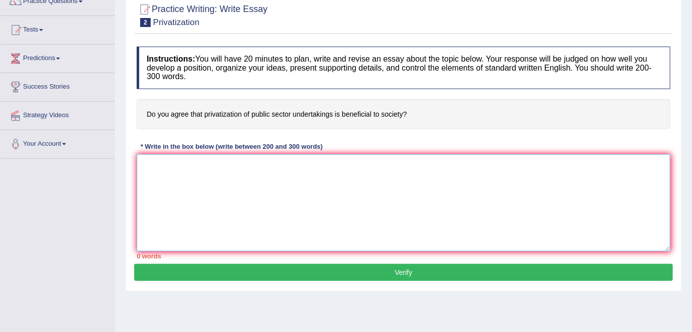
paste textarea "The increasing influence of (essay topic) on our lives has ignited numerous dis…"
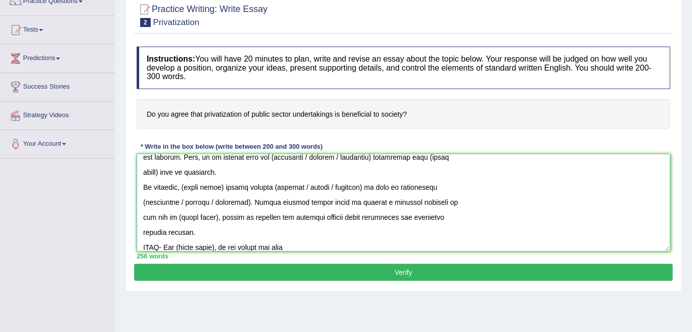
scroll to position [240, 0]
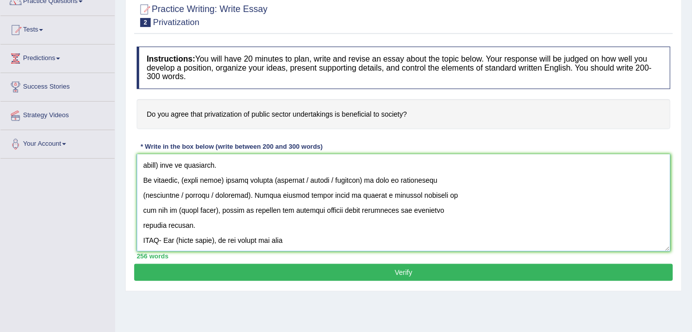
drag, startPoint x: 181, startPoint y: 252, endPoint x: 399, endPoint y: 248, distance: 217.3
click at [399, 248] on textarea at bounding box center [404, 202] width 534 height 97
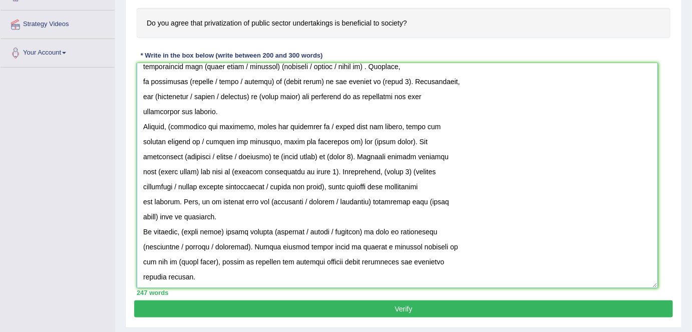
scroll to position [112, 0]
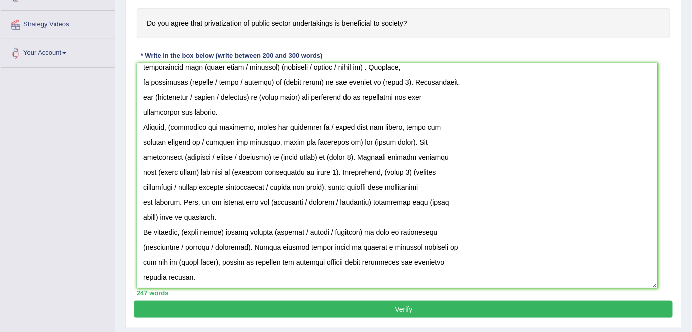
drag, startPoint x: 663, startPoint y: 155, endPoint x: 651, endPoint y: 284, distance: 129.8
click at [651, 284] on textarea at bounding box center [397, 175] width 521 height 225
click at [140, 264] on textarea at bounding box center [397, 175] width 521 height 225
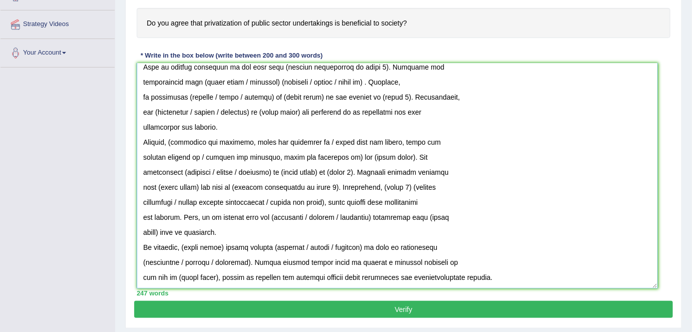
scroll to position [97, 0]
click at [141, 247] on textarea at bounding box center [397, 175] width 521 height 225
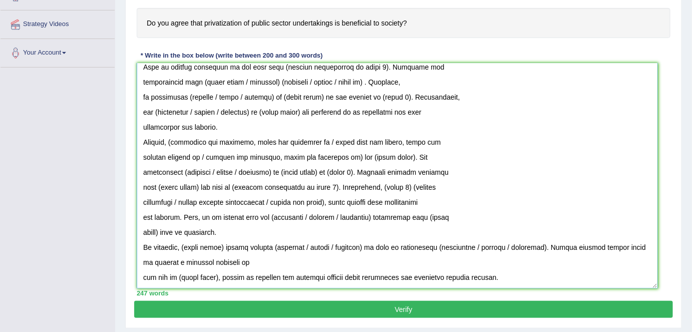
click at [140, 260] on textarea at bounding box center [397, 175] width 521 height 225
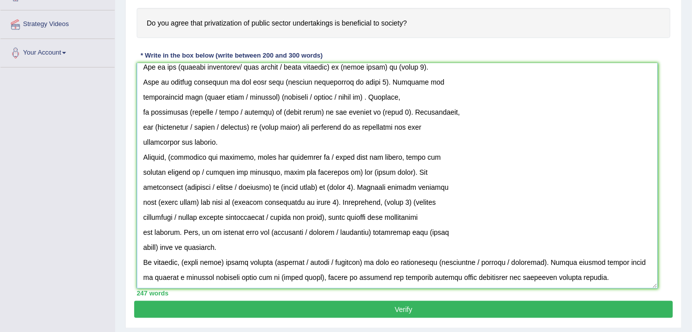
scroll to position [82, 0]
click at [145, 233] on textarea at bounding box center [397, 175] width 521 height 225
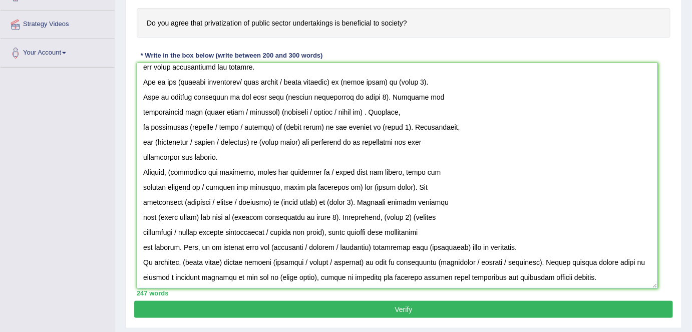
scroll to position [67, 0]
click at [139, 231] on textarea at bounding box center [397, 175] width 521 height 225
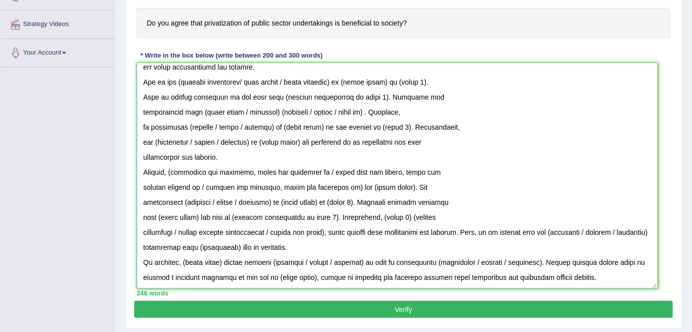
click at [140, 215] on textarea at bounding box center [397, 175] width 521 height 225
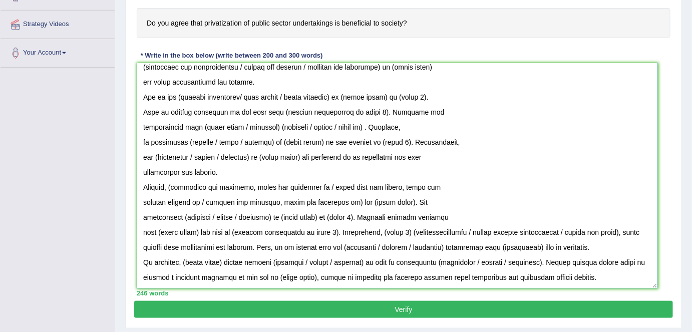
scroll to position [52, 0]
click at [138, 218] on textarea at bounding box center [397, 175] width 521 height 225
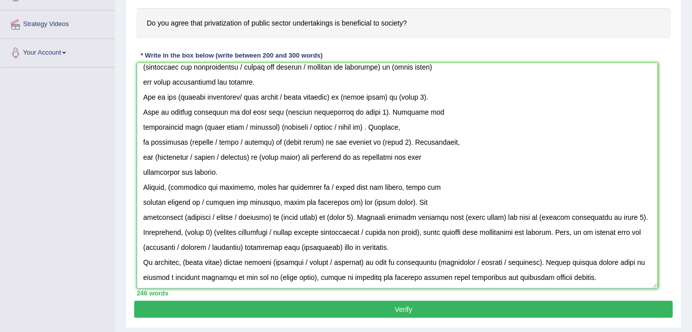
click at [139, 202] on textarea at bounding box center [397, 175] width 521 height 225
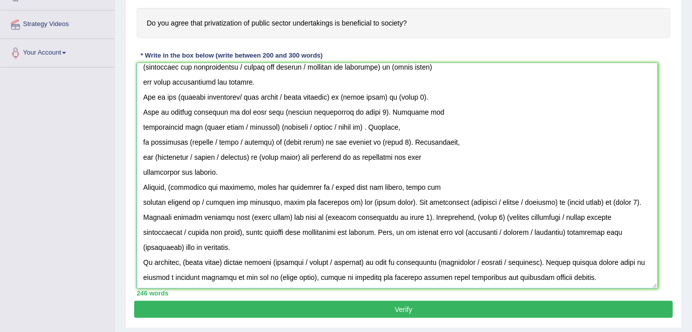
click at [141, 188] on textarea at bounding box center [397, 175] width 521 height 225
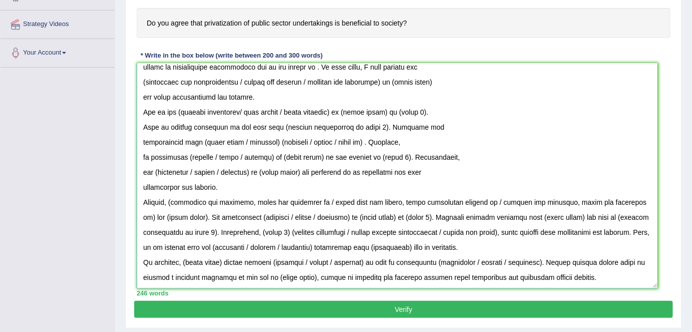
scroll to position [37, 0]
click at [140, 166] on textarea at bounding box center [397, 175] width 521 height 225
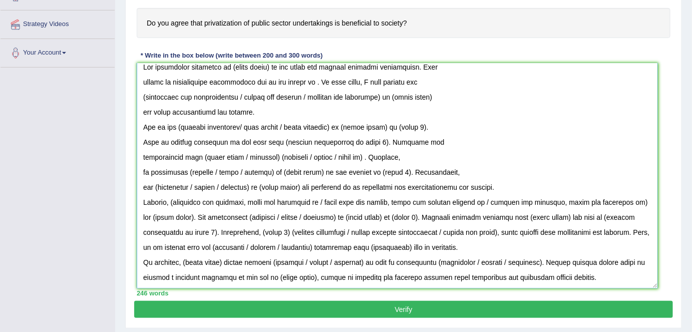
scroll to position [22, 0]
click at [138, 166] on textarea at bounding box center [397, 175] width 521 height 225
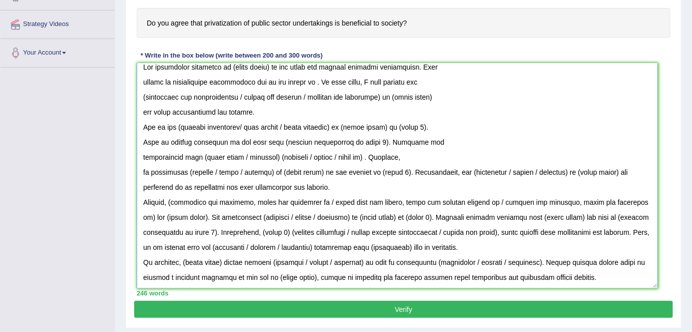
click at [139, 155] on textarea at bounding box center [397, 175] width 521 height 225
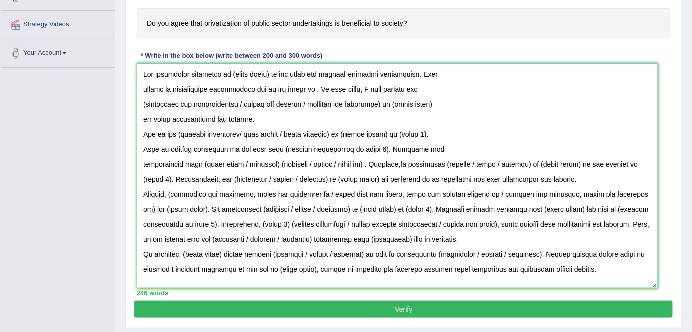
scroll to position [7, 0]
click at [139, 155] on textarea at bounding box center [397, 175] width 521 height 225
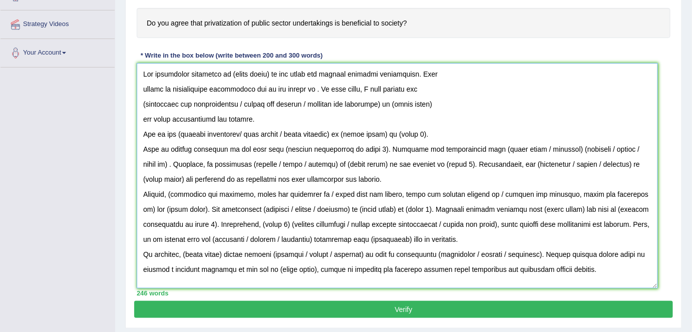
click at [142, 140] on textarea at bounding box center [397, 175] width 521 height 225
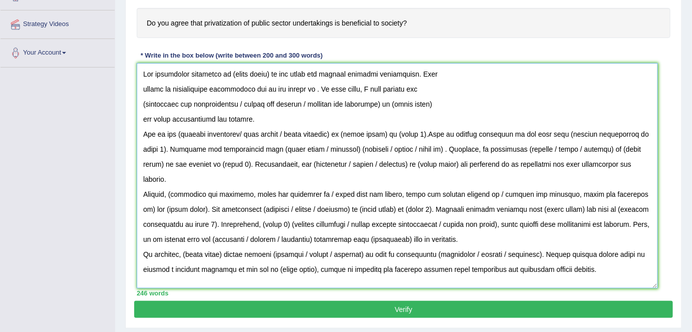
scroll to position [0, 0]
click at [140, 115] on textarea at bounding box center [397, 175] width 521 height 225
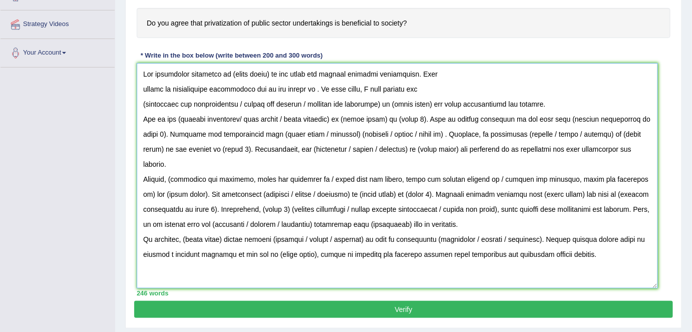
click at [139, 103] on textarea at bounding box center [397, 175] width 521 height 225
click at [139, 87] on textarea at bounding box center [397, 175] width 521 height 225
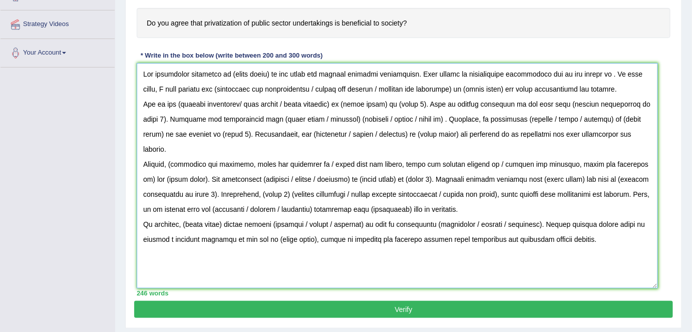
drag, startPoint x: 139, startPoint y: 67, endPoint x: 599, endPoint y: 245, distance: 493.0
click at [599, 245] on textarea at bounding box center [397, 175] width 521 height 225
click at [610, 218] on textarea at bounding box center [397, 175] width 521 height 225
click at [264, 77] on textarea at bounding box center [397, 175] width 521 height 225
click at [270, 76] on textarea at bounding box center [397, 175] width 521 height 225
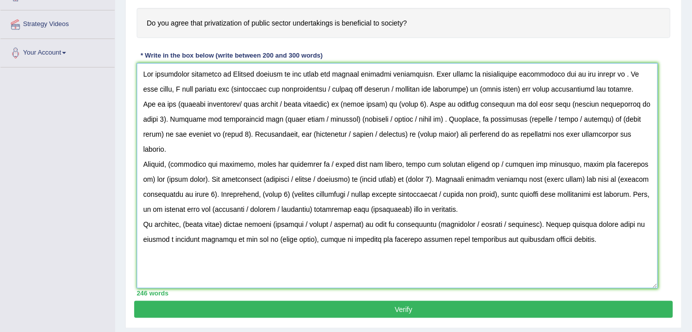
click at [232, 88] on textarea at bounding box center [397, 175] width 521 height 225
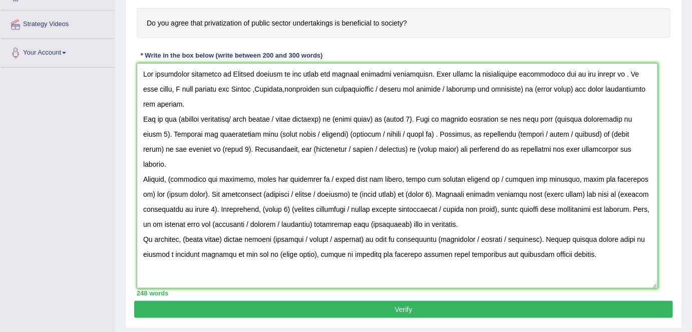
click at [252, 87] on textarea at bounding box center [397, 175] width 521 height 225
click at [281, 88] on textarea at bounding box center [397, 175] width 521 height 225
click at [342, 88] on textarea at bounding box center [397, 175] width 521 height 225
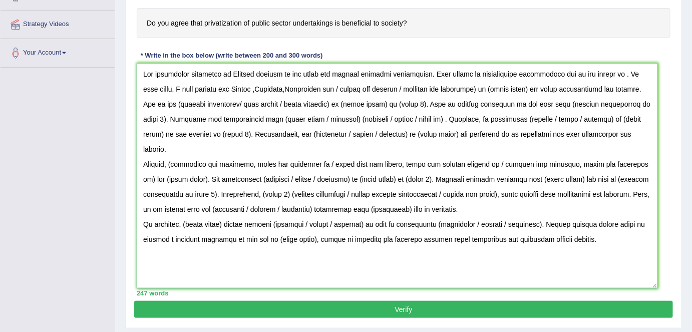
click at [277, 87] on textarea at bounding box center [397, 175] width 521 height 225
click at [281, 88] on textarea at bounding box center [397, 175] width 521 height 225
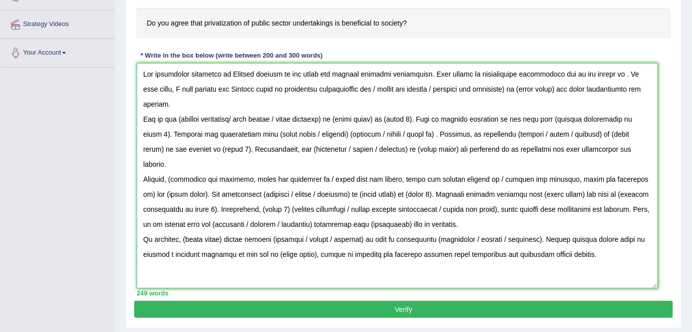
click at [289, 88] on textarea at bounding box center [397, 175] width 521 height 225
click at [315, 89] on textarea at bounding box center [397, 175] width 521 height 225
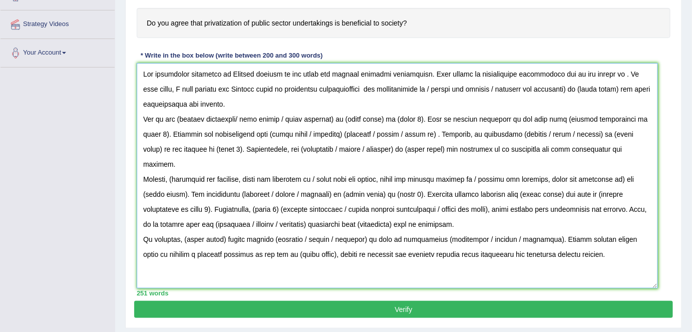
click at [381, 87] on textarea at bounding box center [397, 175] width 521 height 225
click at [382, 87] on textarea at bounding box center [397, 175] width 521 height 225
click at [333, 88] on textarea at bounding box center [397, 175] width 521 height 225
click at [376, 89] on textarea at bounding box center [397, 175] width 521 height 225
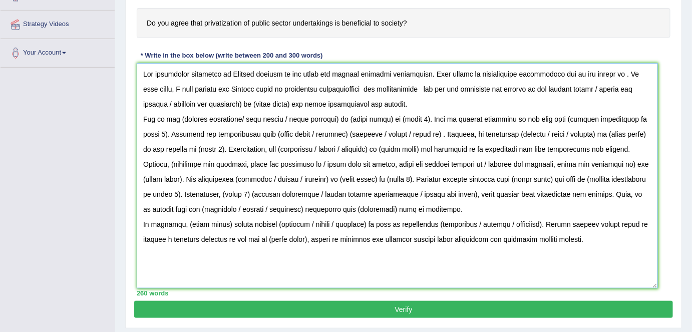
click at [573, 89] on textarea at bounding box center [397, 175] width 521 height 225
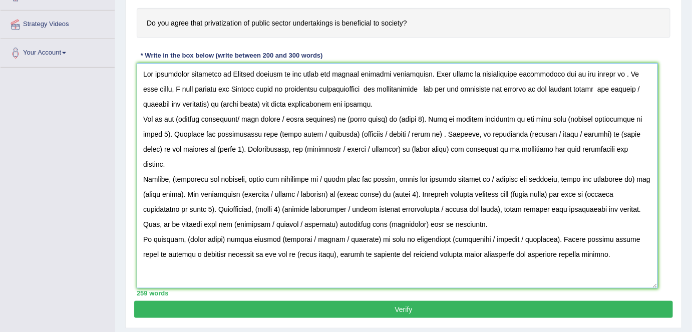
click at [582, 90] on textarea at bounding box center [397, 175] width 521 height 225
click at [547, 88] on textarea at bounding box center [397, 175] width 521 height 225
click at [546, 86] on textarea at bounding box center [397, 175] width 521 height 225
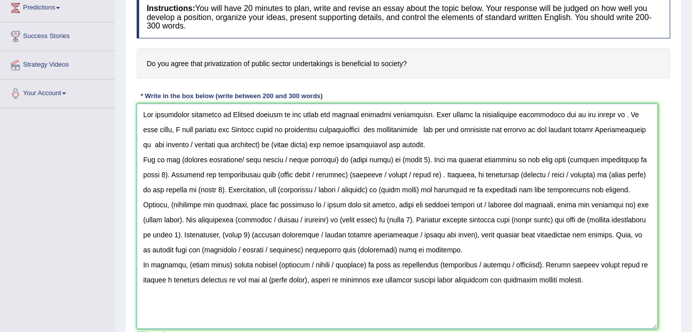
scroll to position [138, 0]
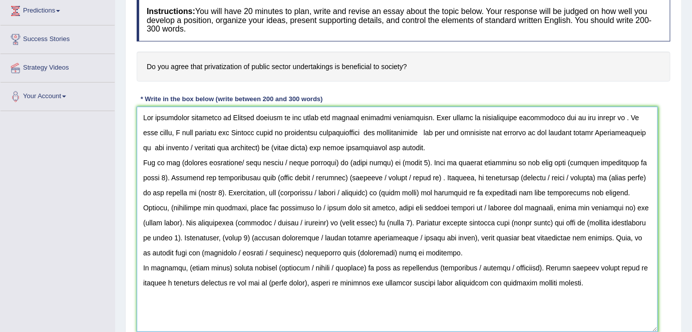
click at [602, 118] on textarea at bounding box center [397, 219] width 521 height 225
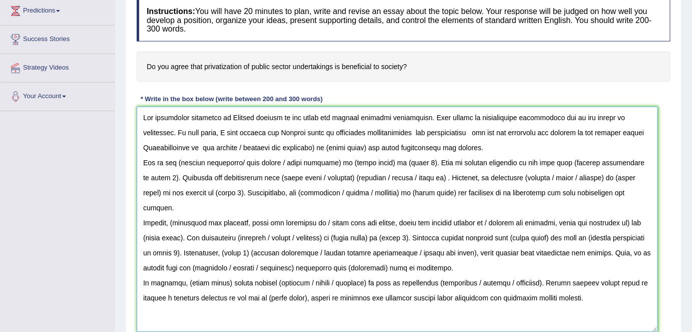
click at [656, 115] on textarea at bounding box center [397, 219] width 521 height 225
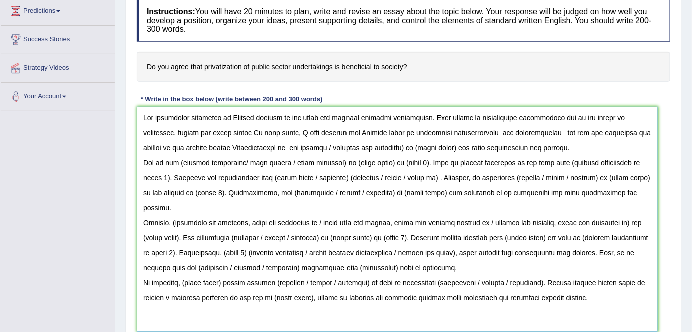
click at [369, 132] on textarea at bounding box center [397, 219] width 521 height 225
click at [353, 131] on textarea at bounding box center [397, 219] width 521 height 225
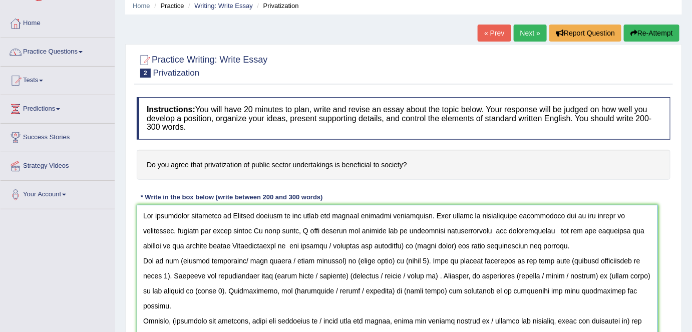
scroll to position [40, 0]
type textarea "The increasing influence of Privite company on our lives has ignited numerous d…"
click at [641, 34] on button "Re-Attempt" at bounding box center [652, 33] width 56 height 17
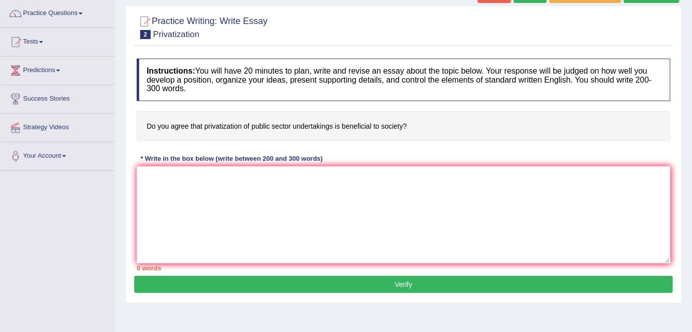
scroll to position [79, 0]
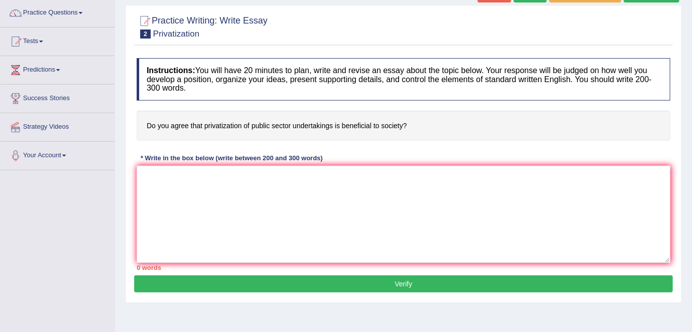
click at [399, 284] on button "Verify" at bounding box center [403, 283] width 539 height 17
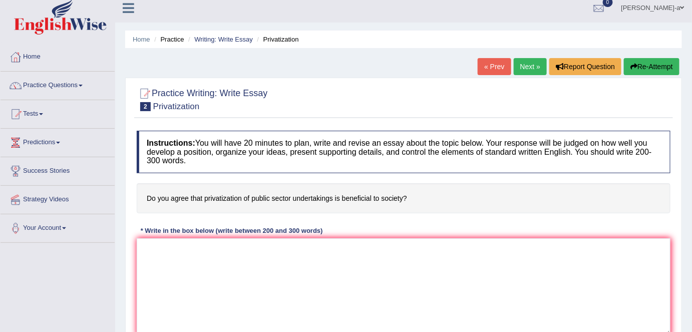
scroll to position [3, 0]
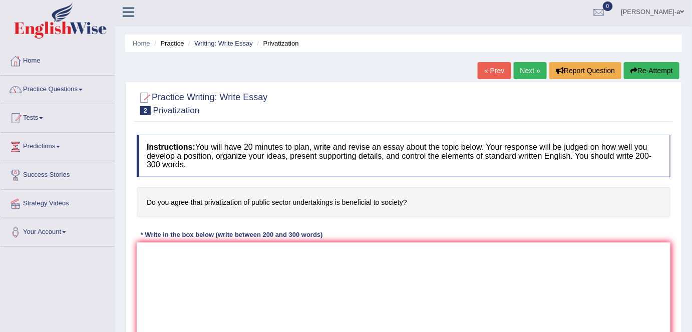
click at [525, 69] on link "Next »" at bounding box center [530, 70] width 33 height 17
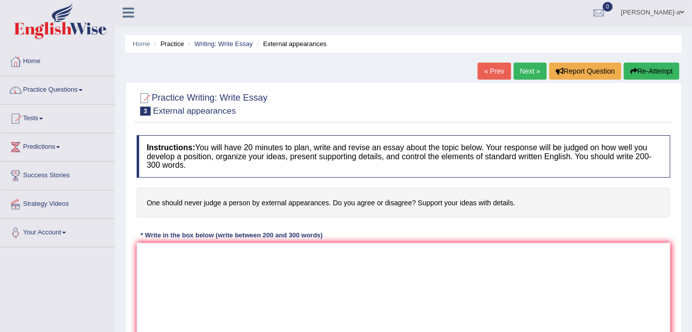
scroll to position [2, 0]
